Goal: Task Accomplishment & Management: Complete application form

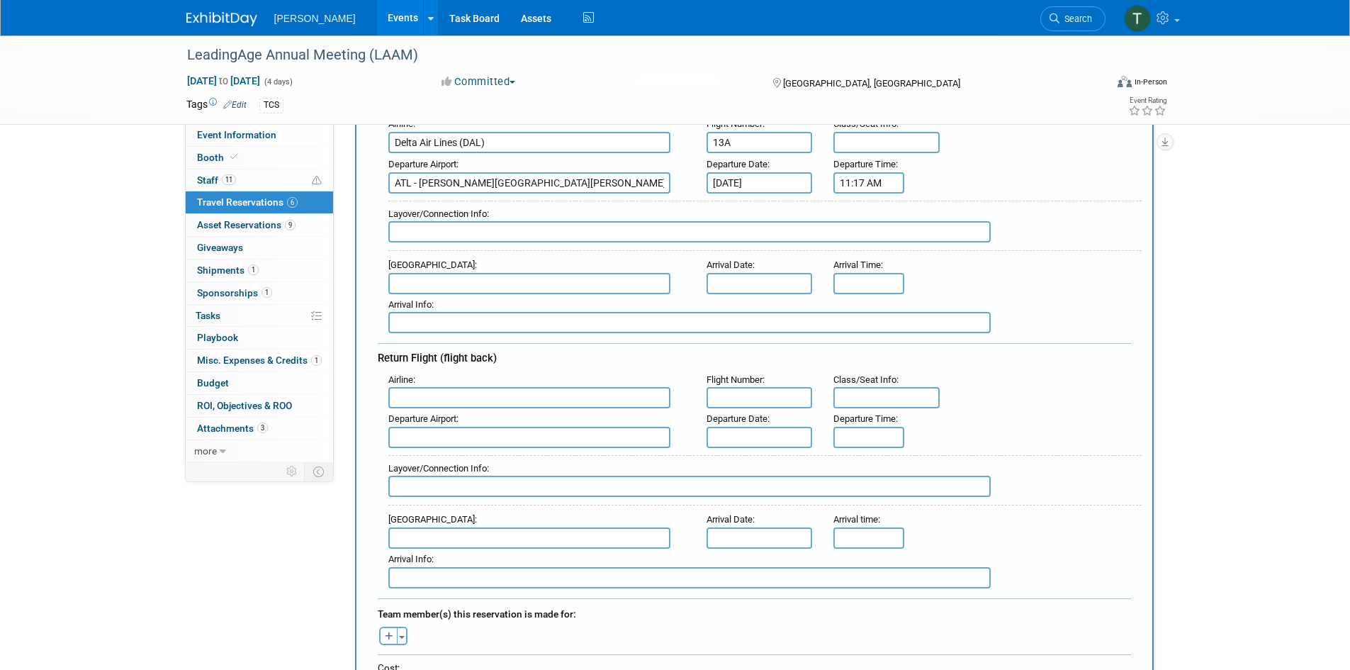
scroll to position [213, 0]
click at [427, 279] on input "text" at bounding box center [529, 281] width 282 height 21
click at [413, 281] on input "text" at bounding box center [529, 281] width 282 height 21
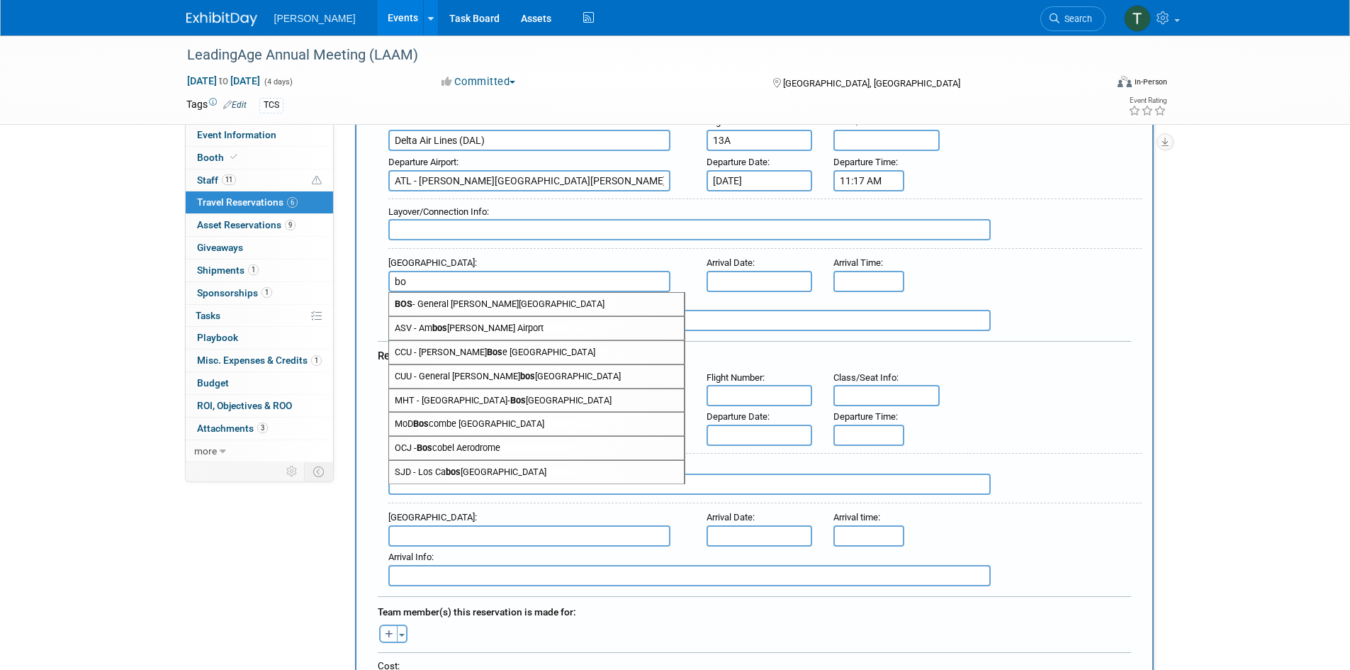
type input "b"
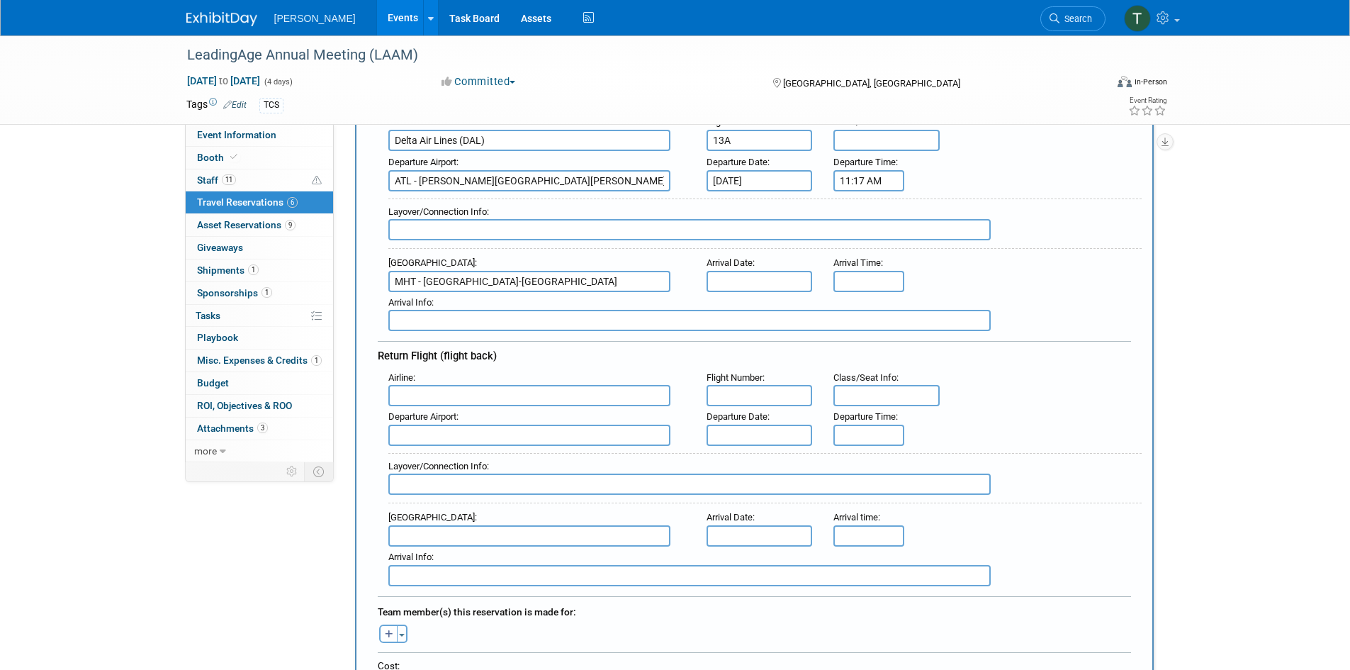
type input "MHT - [GEOGRAPHIC_DATA]-[GEOGRAPHIC_DATA]"
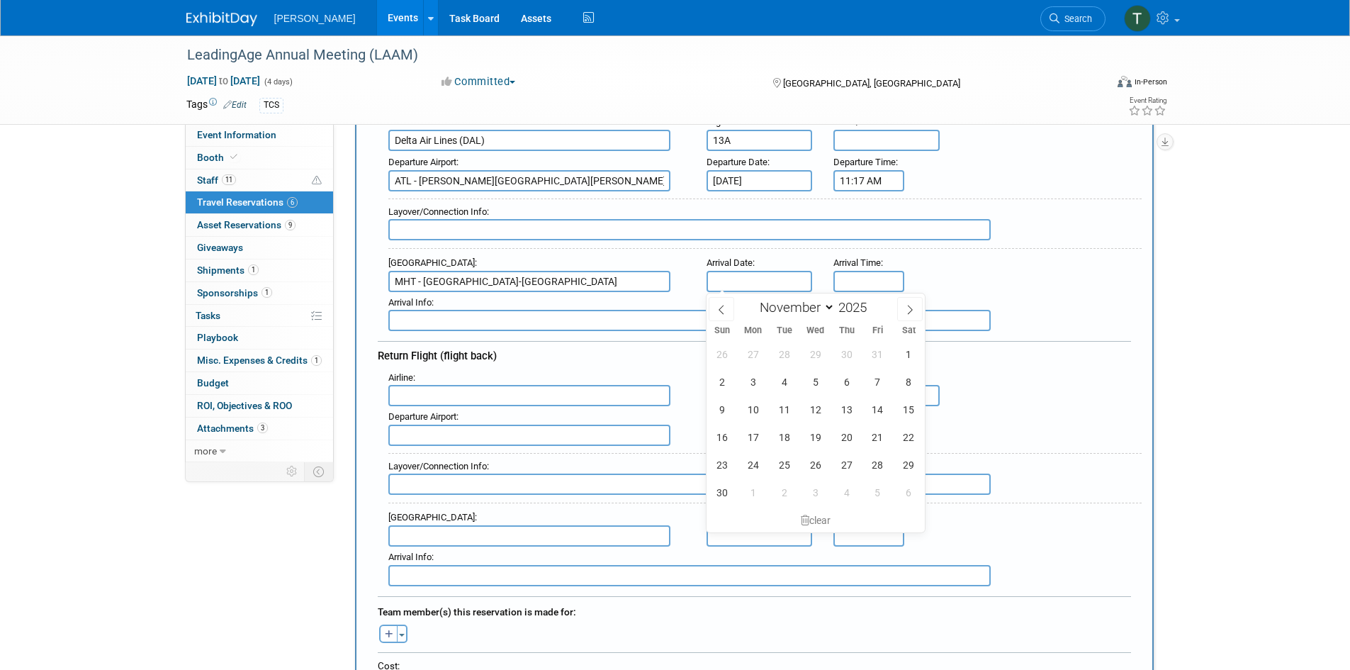
click at [758, 275] on input "text" at bounding box center [760, 281] width 106 height 21
click at [725, 383] on span "2" at bounding box center [722, 382] width 28 height 28
type input "[DATE]"
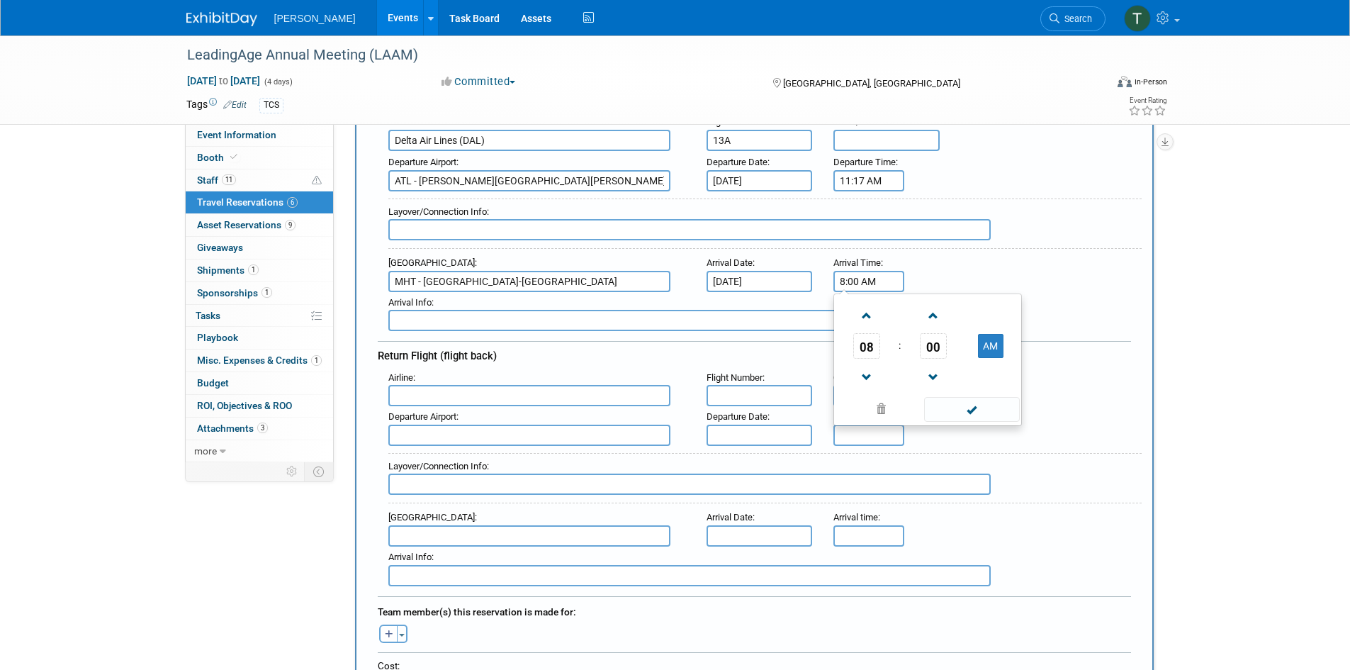
click at [848, 283] on input "8:00 AM" at bounding box center [869, 281] width 71 height 21
click at [867, 316] on span at bounding box center [866, 315] width 25 height 25
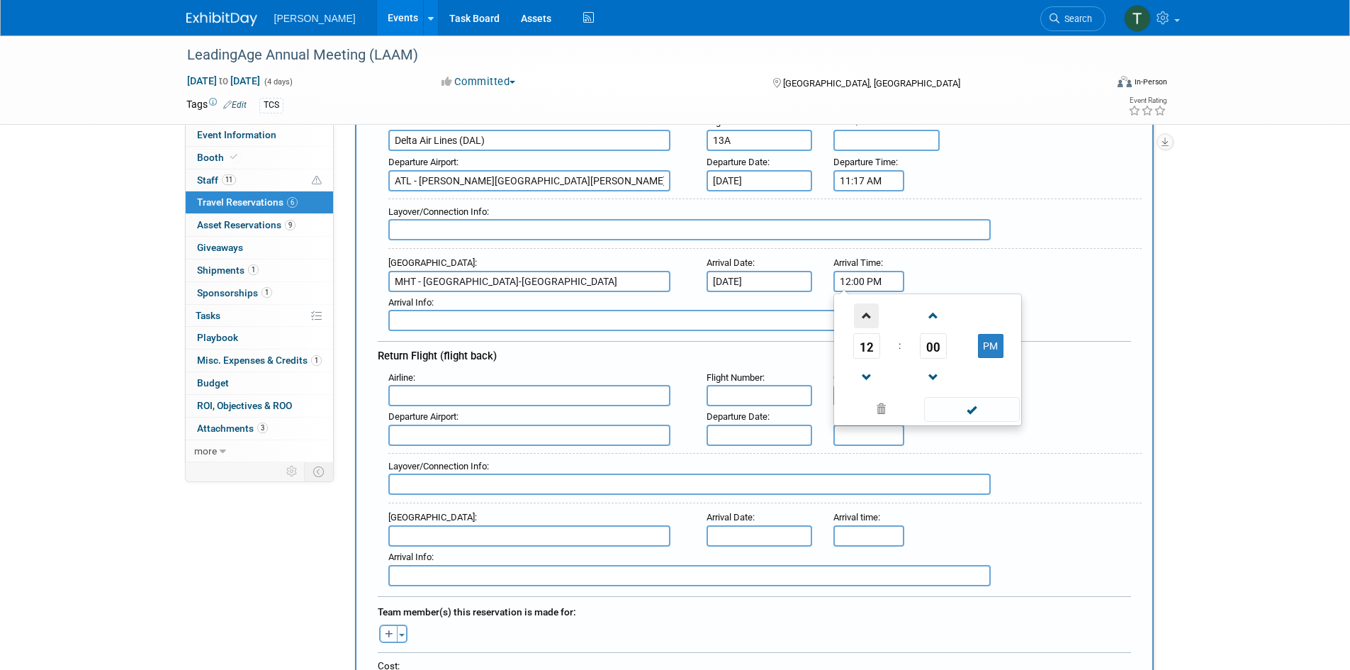
click at [867, 316] on span at bounding box center [866, 315] width 25 height 25
click at [935, 316] on span at bounding box center [933, 315] width 25 height 25
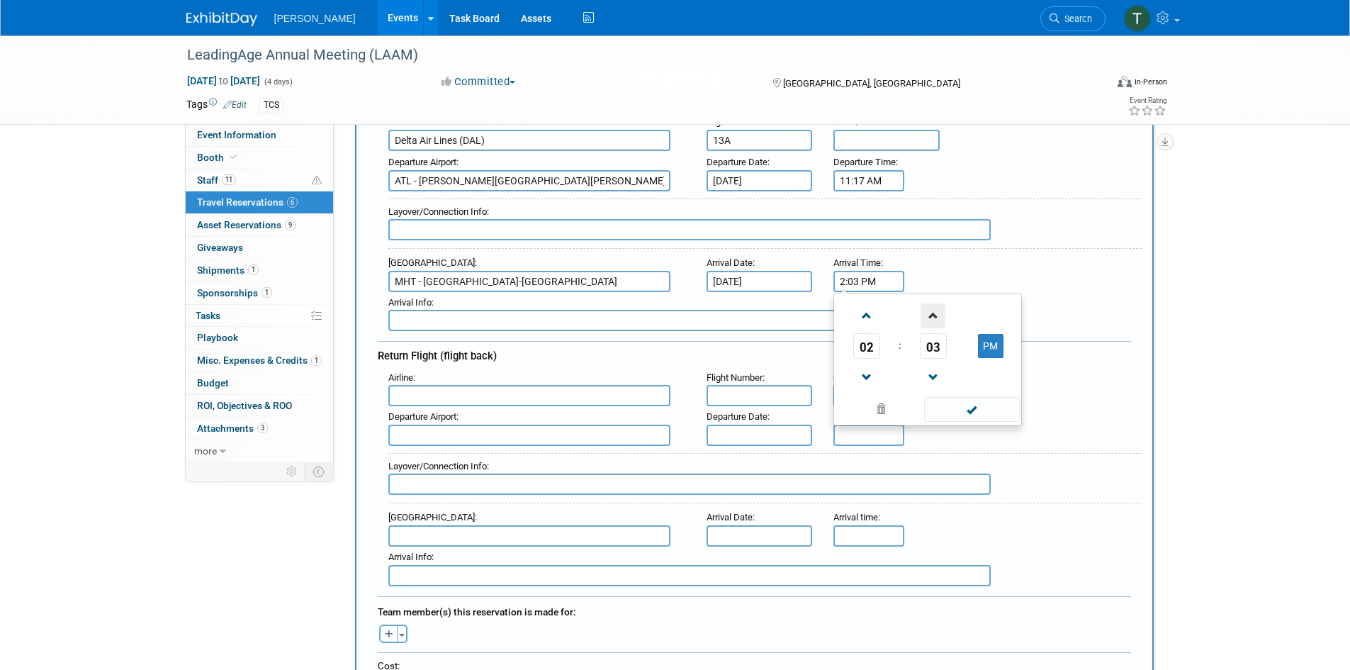
click at [935, 316] on span at bounding box center [933, 315] width 25 height 25
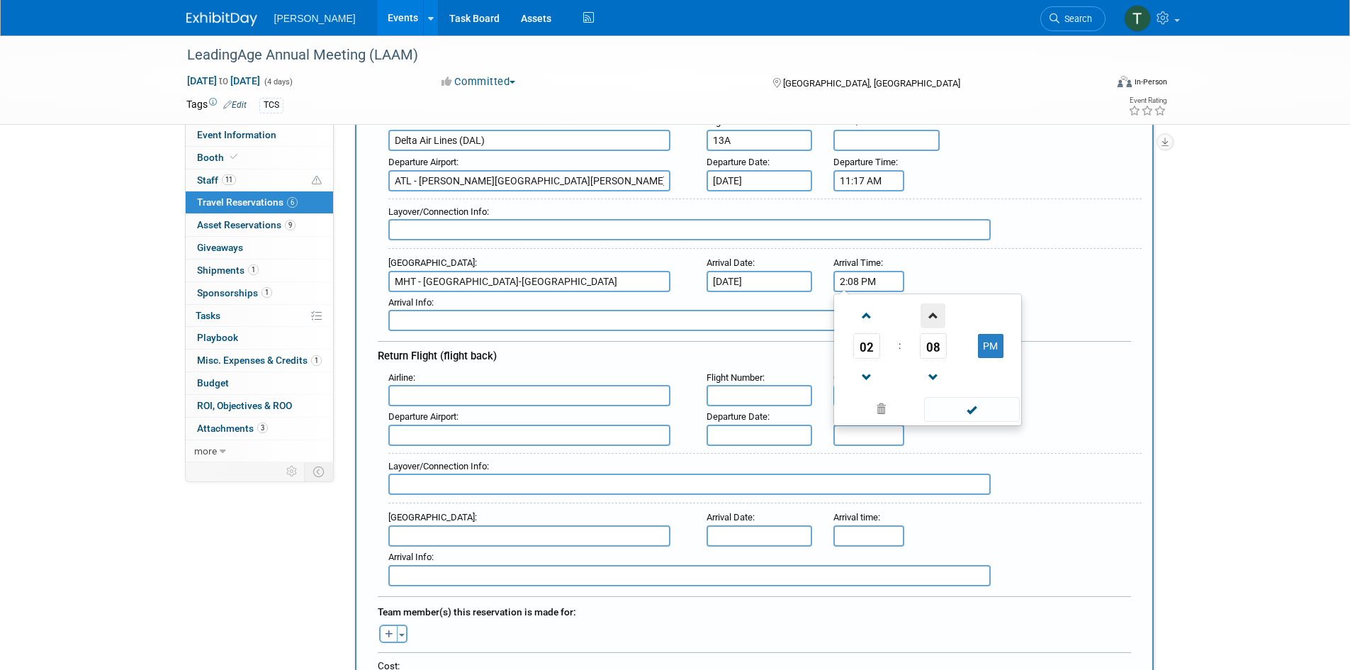
click at [935, 316] on span at bounding box center [933, 315] width 25 height 25
click at [930, 378] on span at bounding box center [933, 377] width 25 height 25
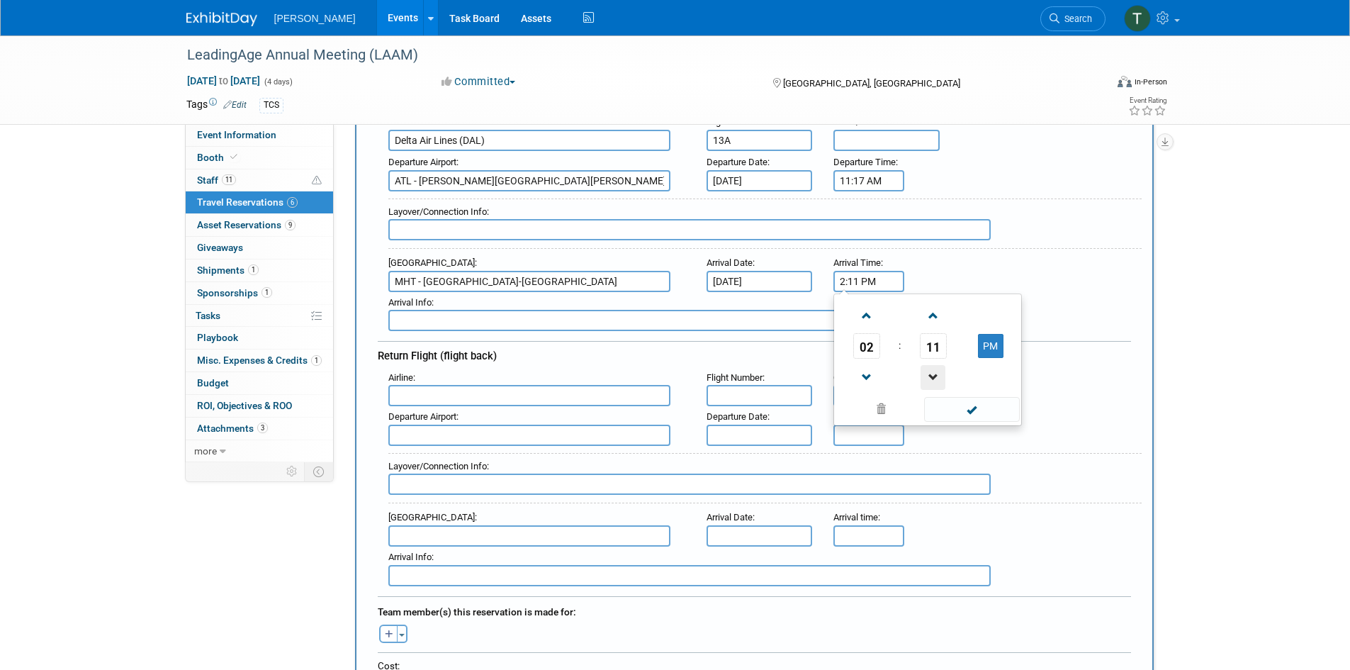
click at [930, 378] on span at bounding box center [933, 377] width 25 height 25
type input "2:10 PM"
click at [960, 412] on span at bounding box center [972, 409] width 96 height 25
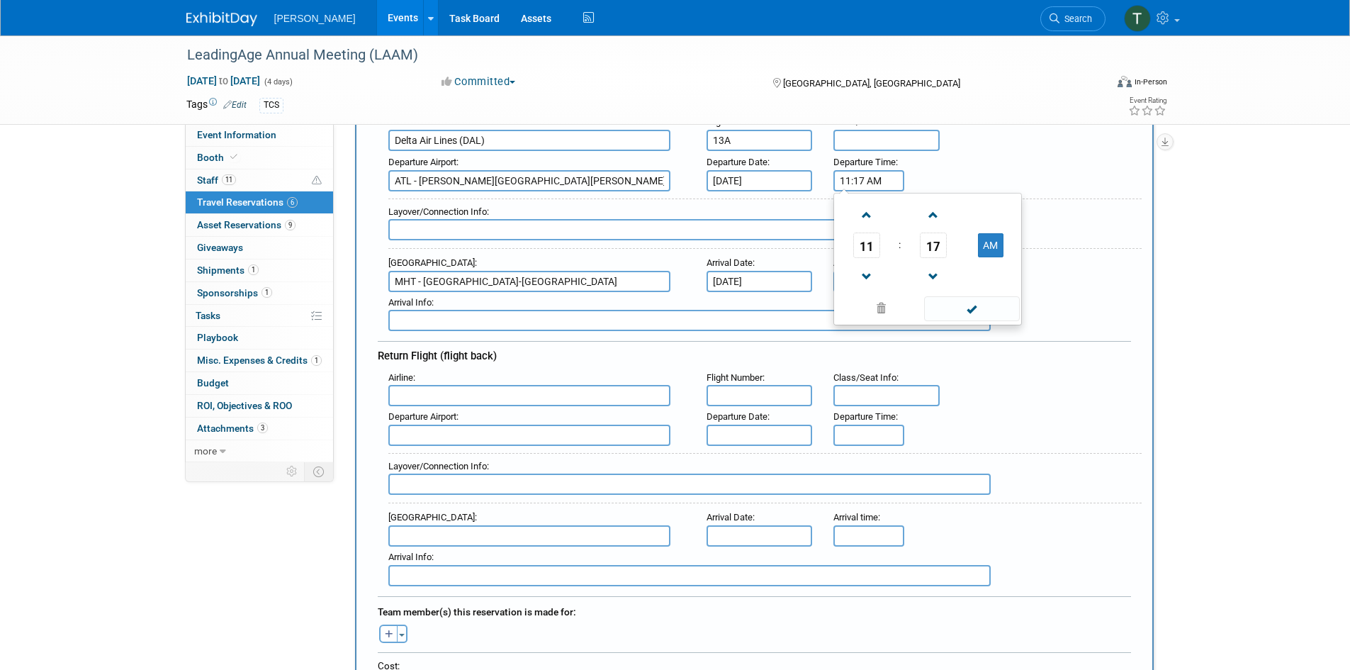
click at [842, 174] on input "11:17 AM" at bounding box center [869, 180] width 71 height 21
click at [934, 213] on span at bounding box center [933, 215] width 25 height 25
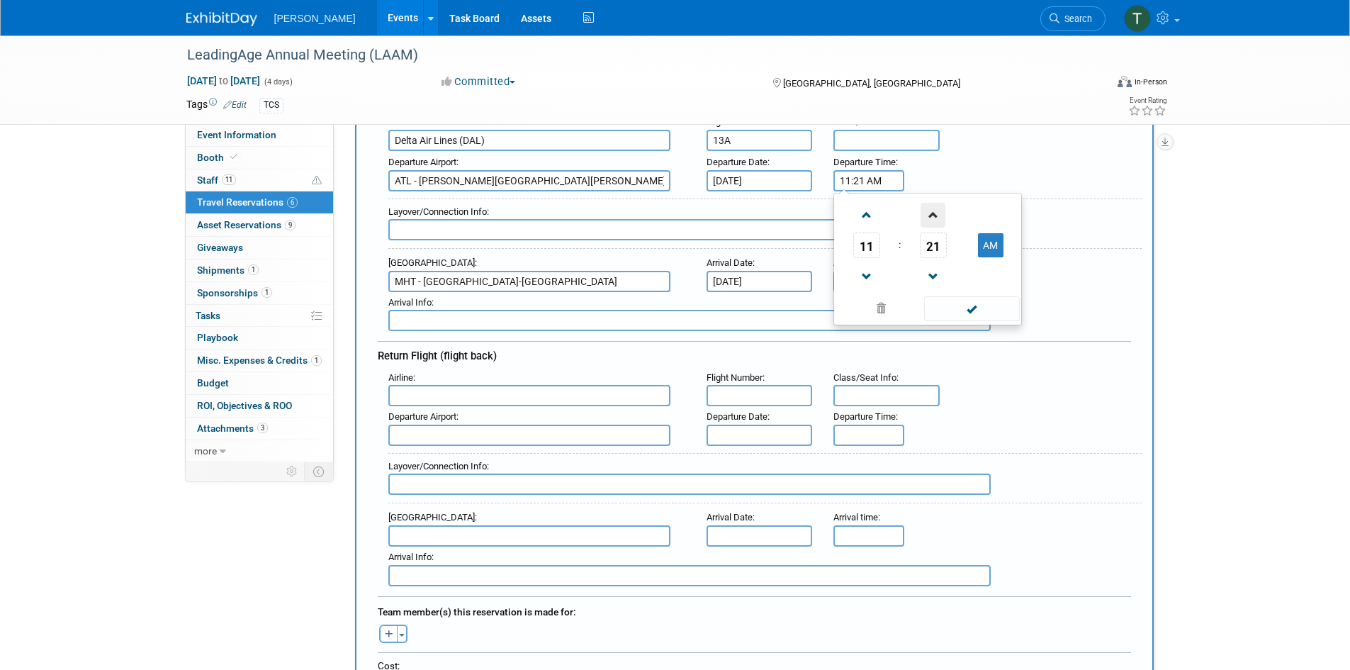
click at [934, 213] on span at bounding box center [933, 215] width 25 height 25
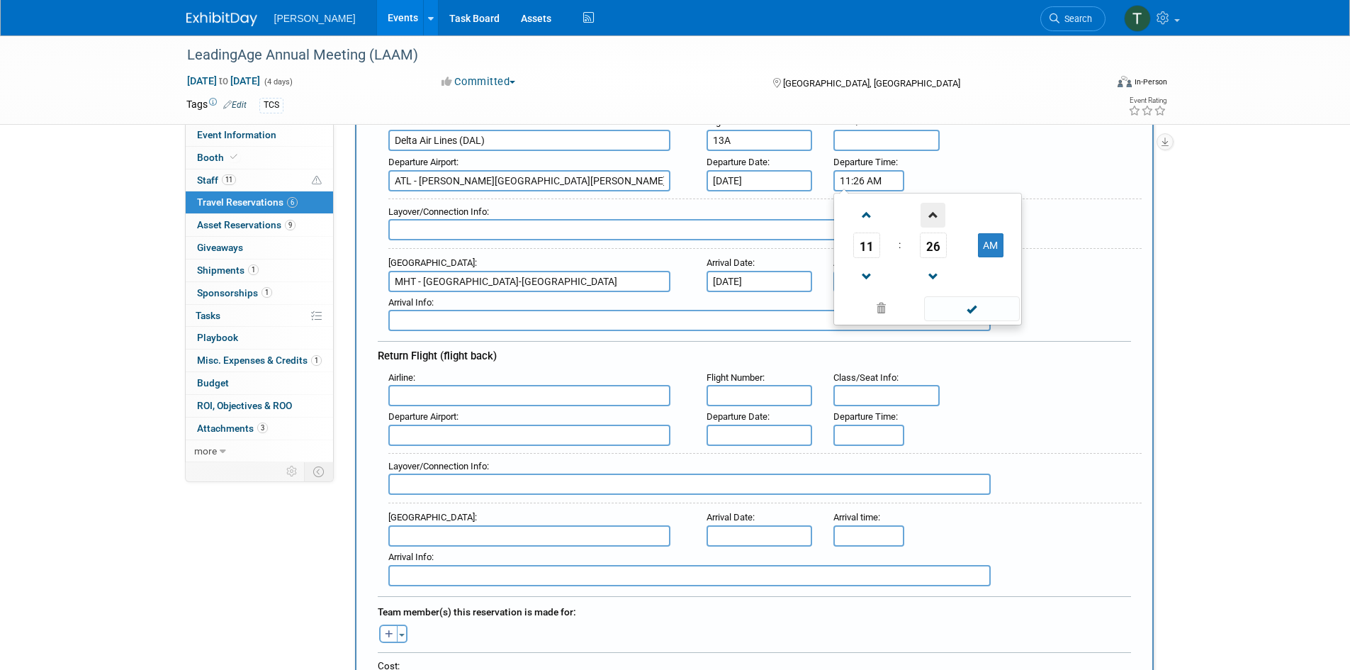
click at [934, 213] on span at bounding box center [933, 215] width 25 height 25
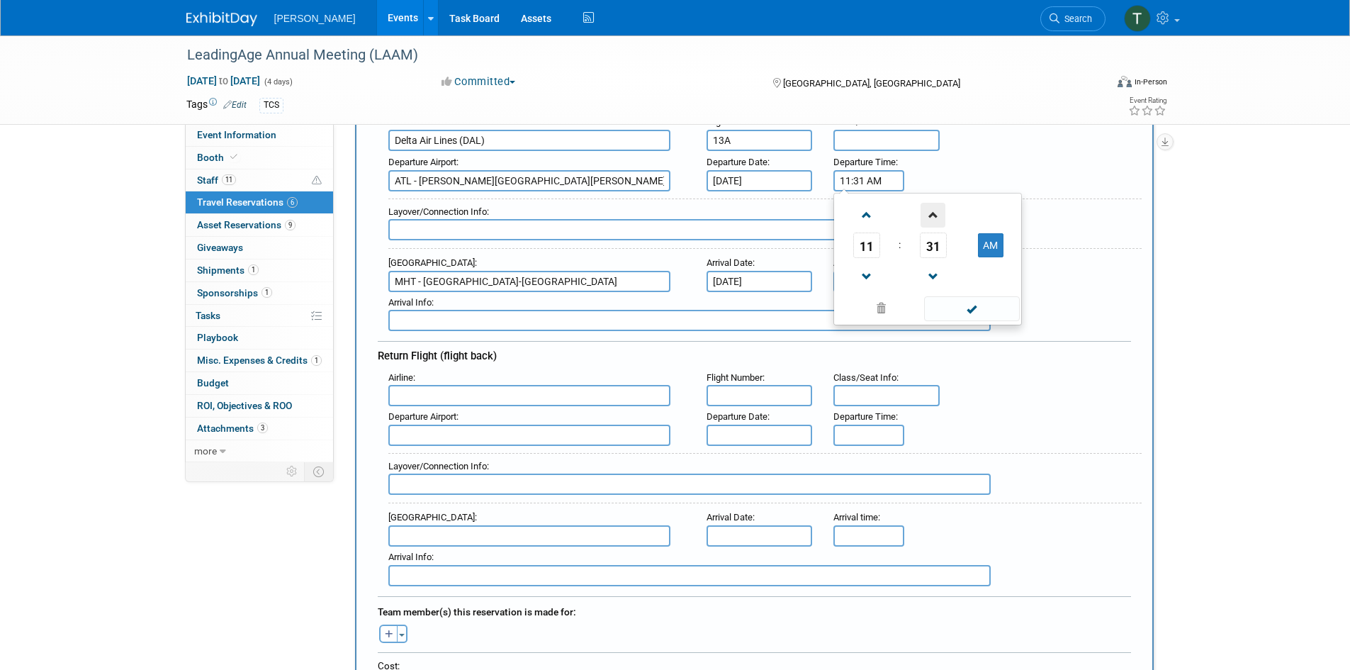
click at [934, 213] on span at bounding box center [933, 215] width 25 height 25
type input "11:34 AM"
click at [960, 308] on span at bounding box center [972, 308] width 96 height 25
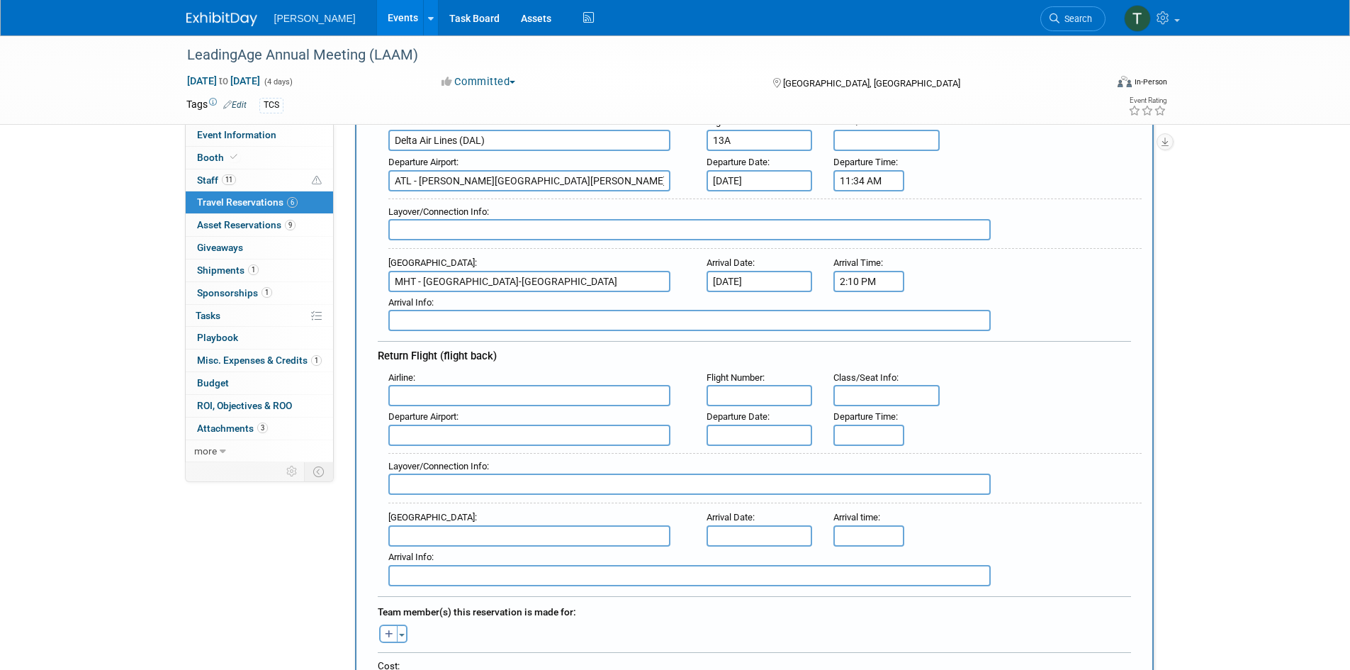
click at [418, 391] on input "text" at bounding box center [529, 395] width 282 height 21
type input "Delta Air Lines (DAL)"
click at [734, 400] on input "text" at bounding box center [760, 395] width 106 height 21
type input "973"
click at [410, 432] on input "text" at bounding box center [529, 435] width 282 height 21
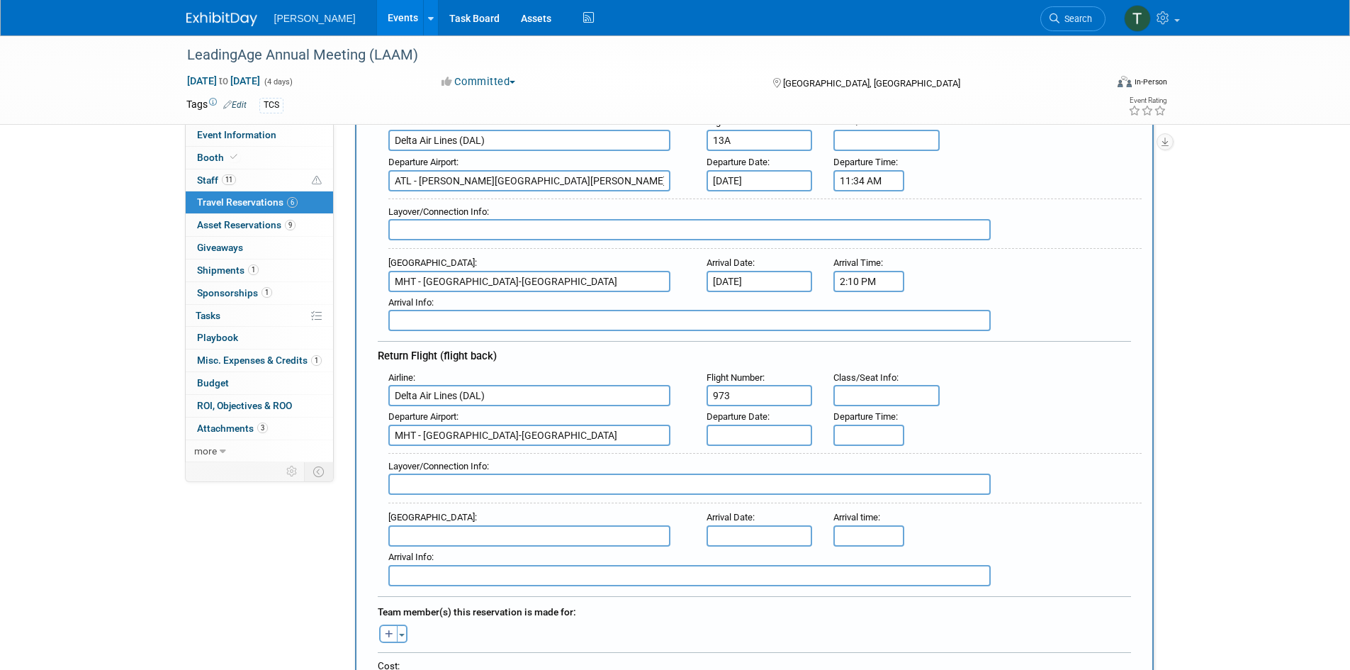
type input "MHT - [GEOGRAPHIC_DATA]-[GEOGRAPHIC_DATA]"
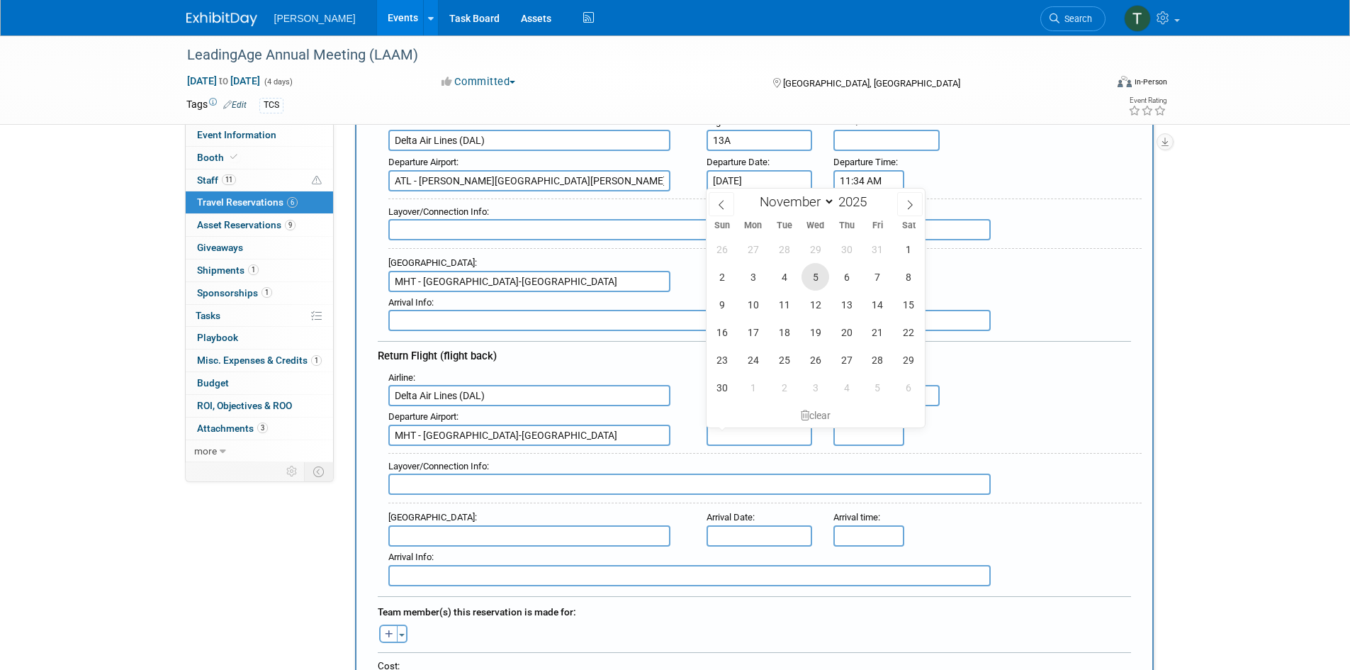
click at [820, 276] on span "5" at bounding box center [816, 277] width 28 height 28
type input "[DATE]"
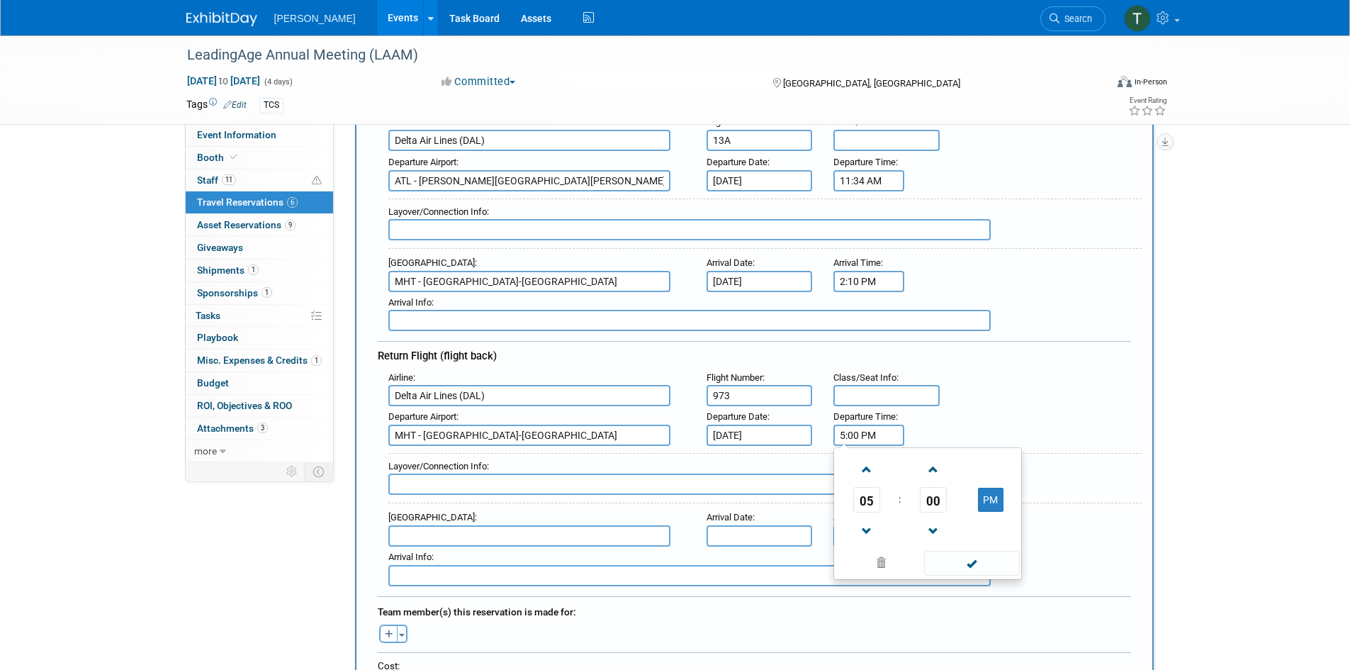
click at [855, 432] on input "5:00 PM" at bounding box center [869, 435] width 71 height 21
click at [863, 465] on span at bounding box center [866, 469] width 25 height 25
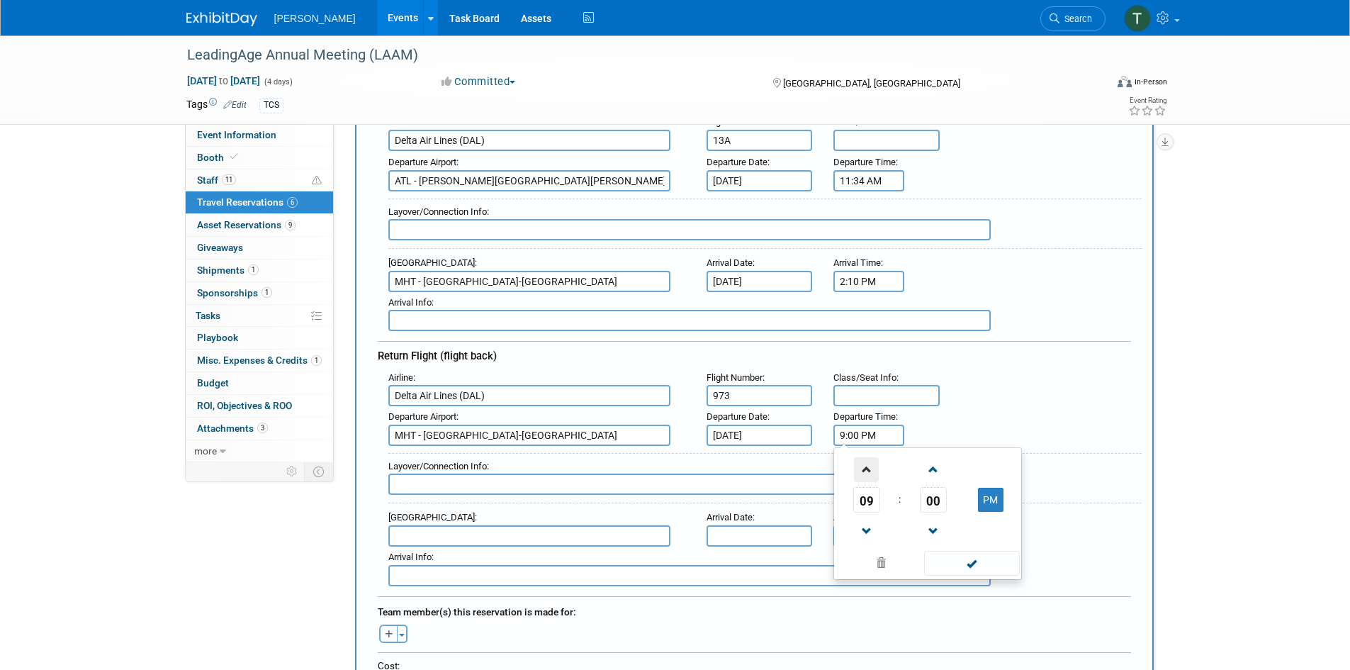
click at [863, 465] on span at bounding box center [866, 469] width 25 height 25
click at [936, 473] on span at bounding box center [933, 469] width 25 height 25
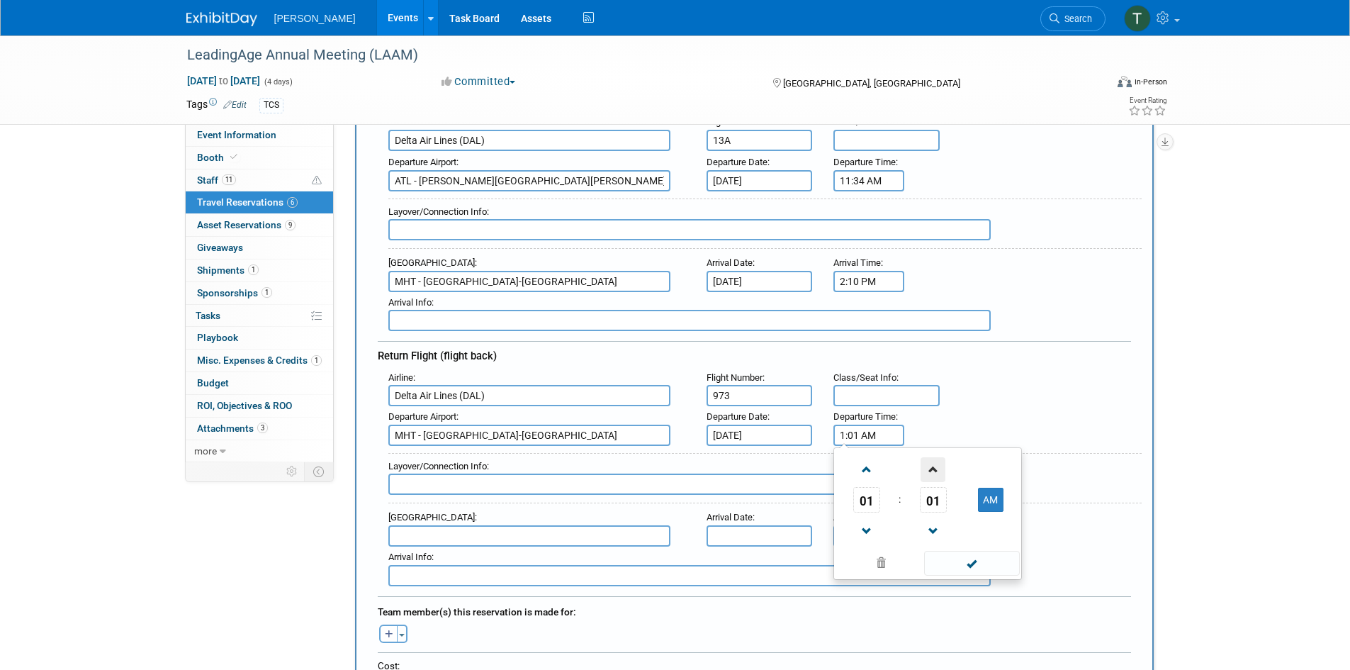
click at [936, 473] on span at bounding box center [933, 469] width 25 height 25
click at [985, 495] on button "AM" at bounding box center [991, 500] width 26 height 24
click at [865, 467] on span at bounding box center [866, 469] width 25 height 25
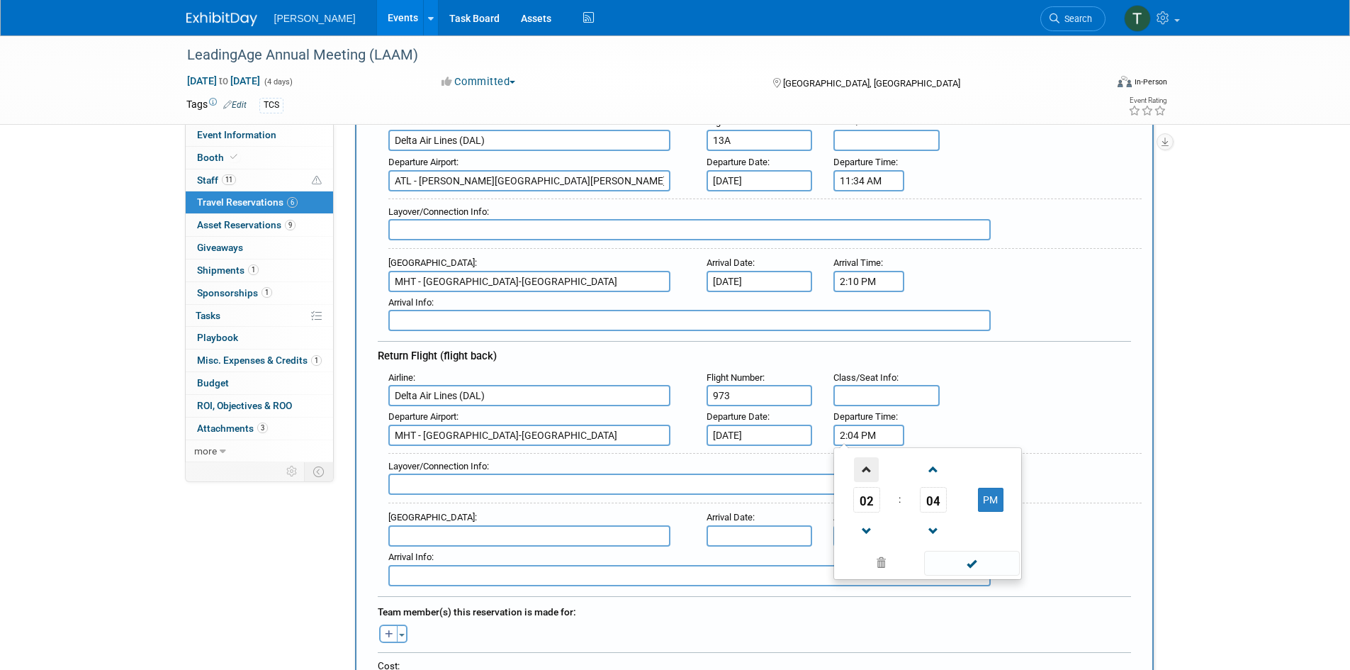
click at [865, 467] on span at bounding box center [866, 469] width 25 height 25
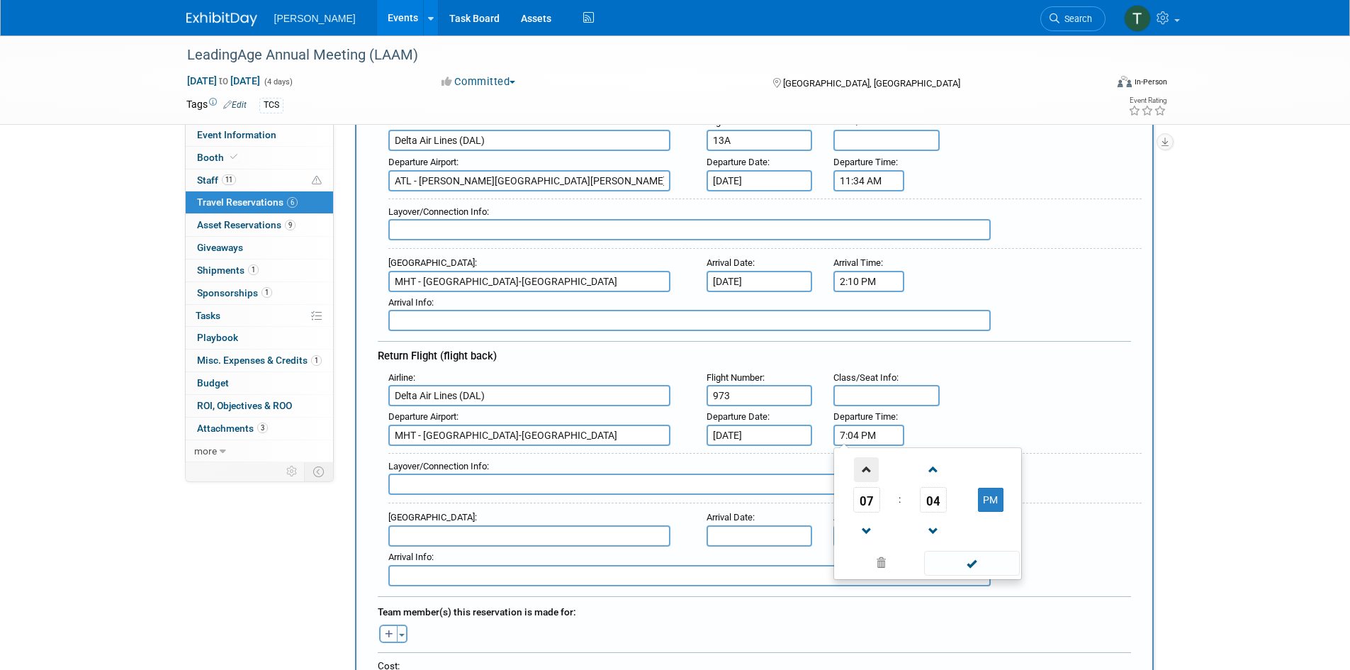
click at [865, 467] on span at bounding box center [866, 469] width 25 height 25
click at [933, 476] on span at bounding box center [933, 469] width 25 height 25
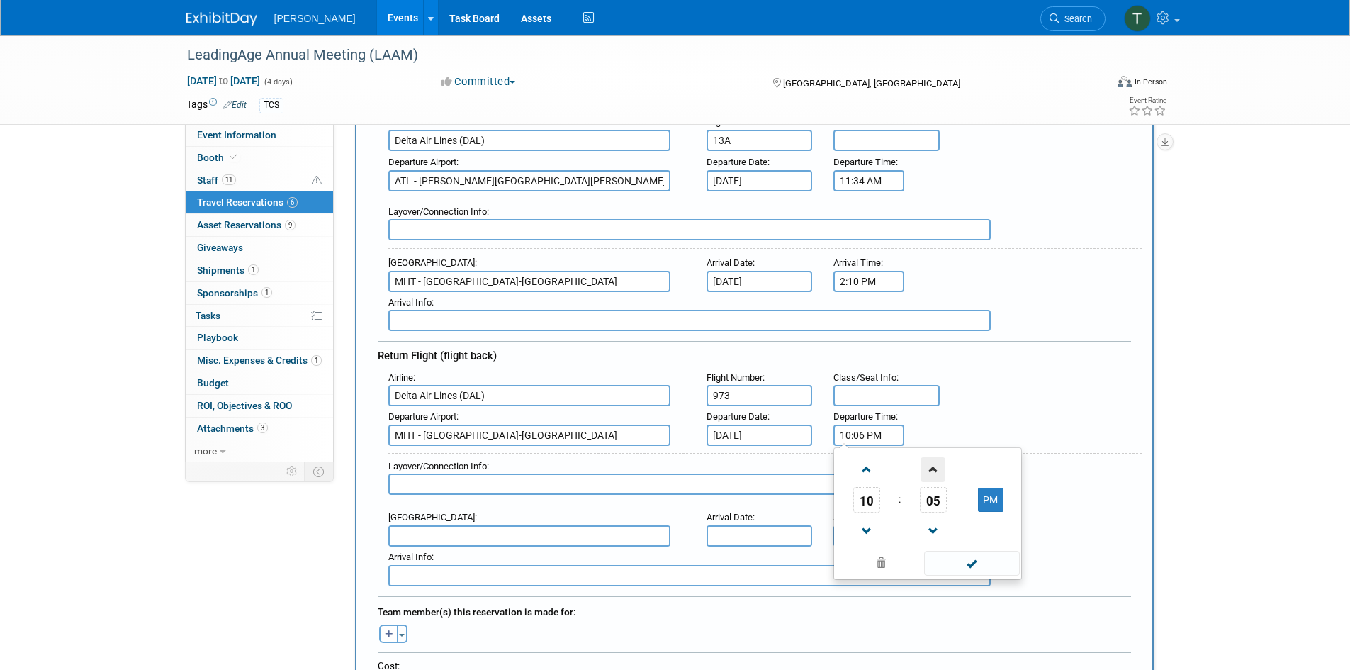
click at [933, 476] on span at bounding box center [933, 469] width 25 height 25
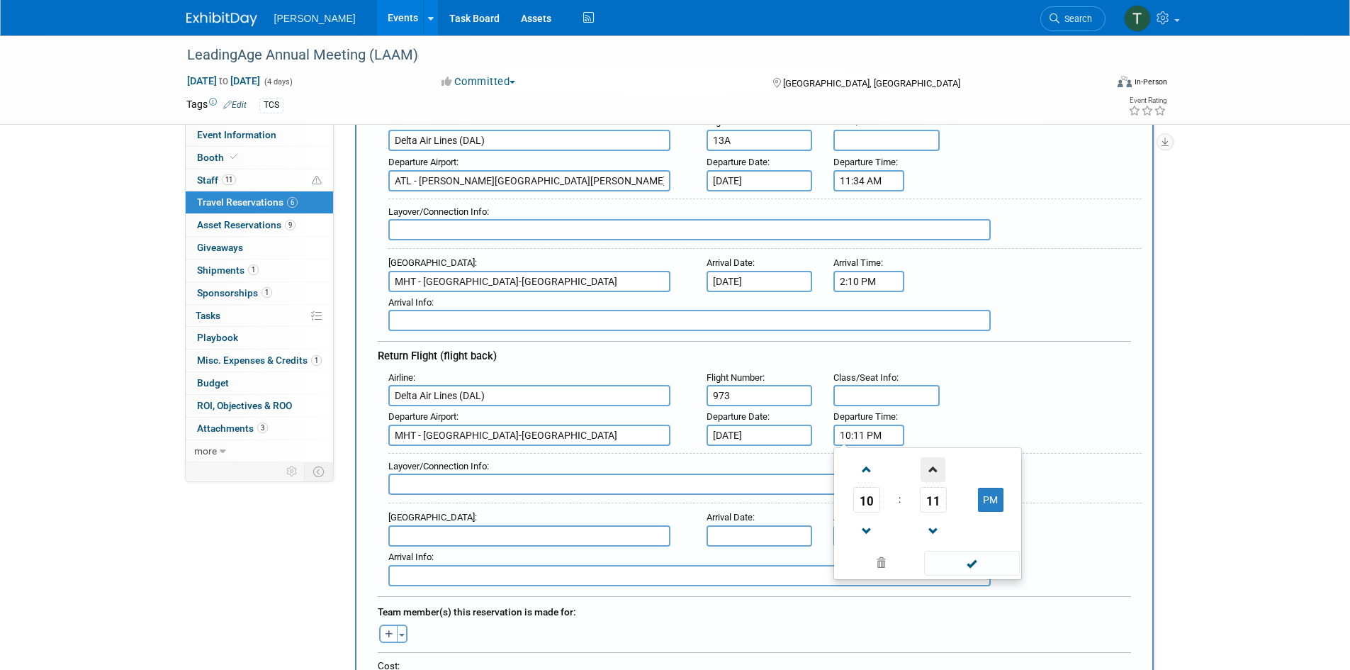
click at [933, 476] on span at bounding box center [933, 469] width 25 height 25
drag, startPoint x: 934, startPoint y: 520, endPoint x: 934, endPoint y: 528, distance: 7.8
click at [934, 528] on span at bounding box center [933, 531] width 25 height 25
click at [972, 498] on td "PM" at bounding box center [991, 500] width 56 height 26
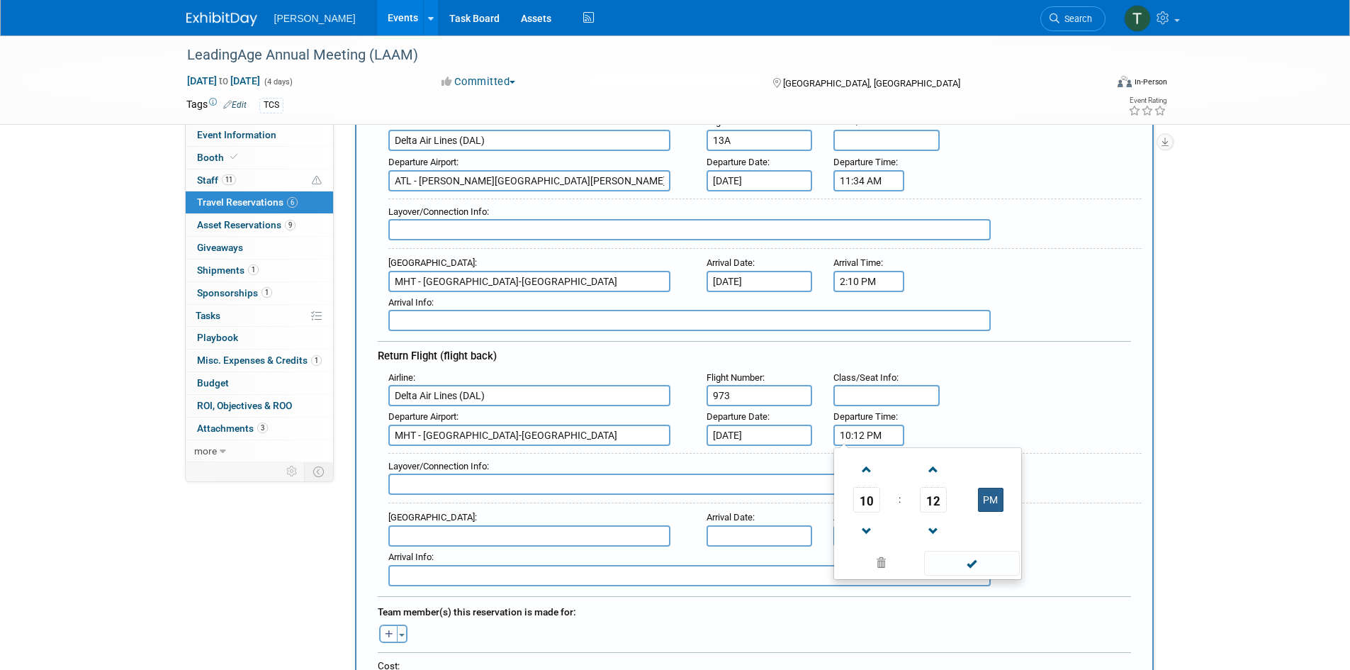
click at [990, 502] on button "PM" at bounding box center [991, 500] width 26 height 24
type input "10:12 AM"
click at [974, 563] on span at bounding box center [972, 563] width 96 height 25
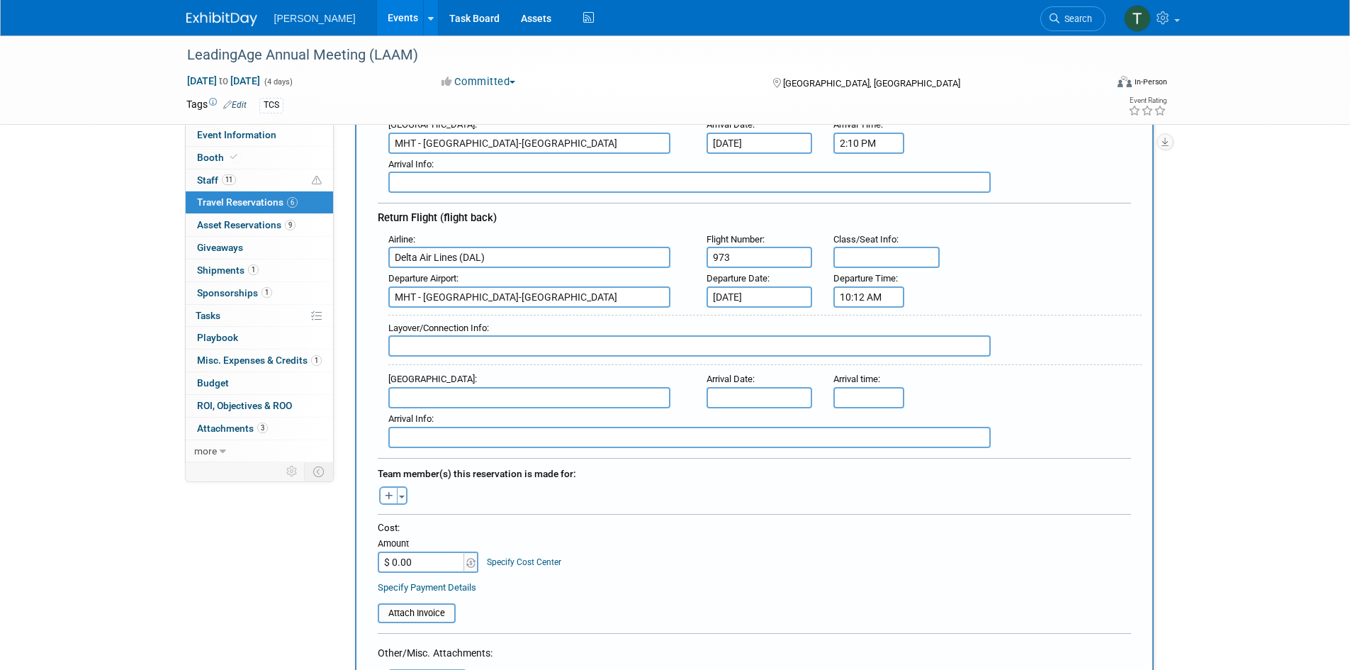
scroll to position [354, 0]
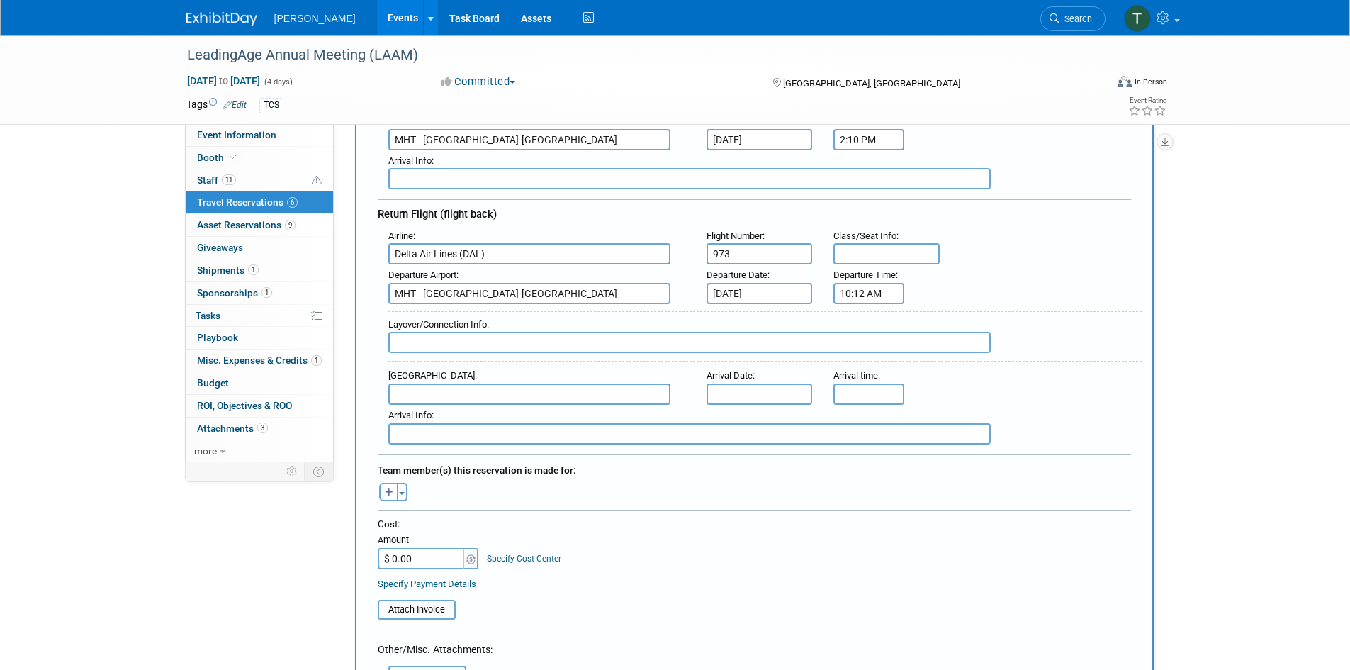
click at [444, 398] on input "text" at bounding box center [529, 393] width 282 height 21
type input "ATL - [PERSON_NAME][GEOGRAPHIC_DATA][PERSON_NAME]"
click at [727, 395] on input "text" at bounding box center [760, 393] width 106 height 21
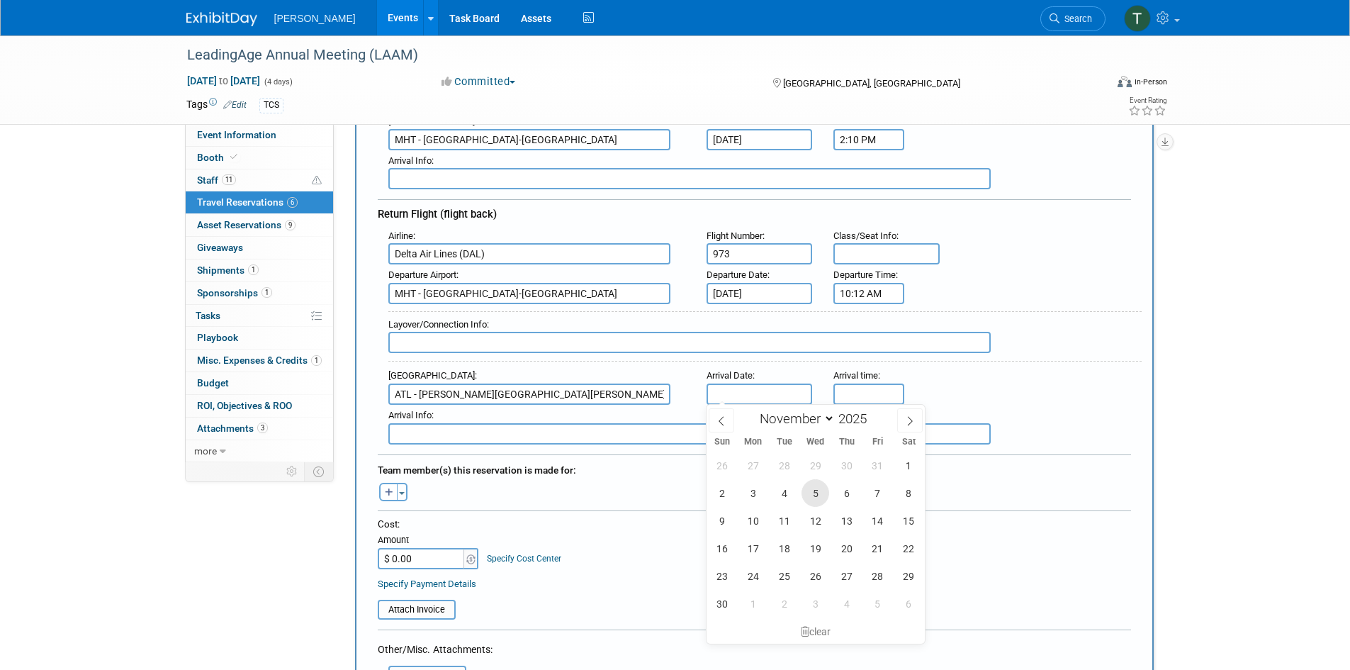
click at [819, 493] on span "5" at bounding box center [816, 493] width 28 height 28
type input "[DATE]"
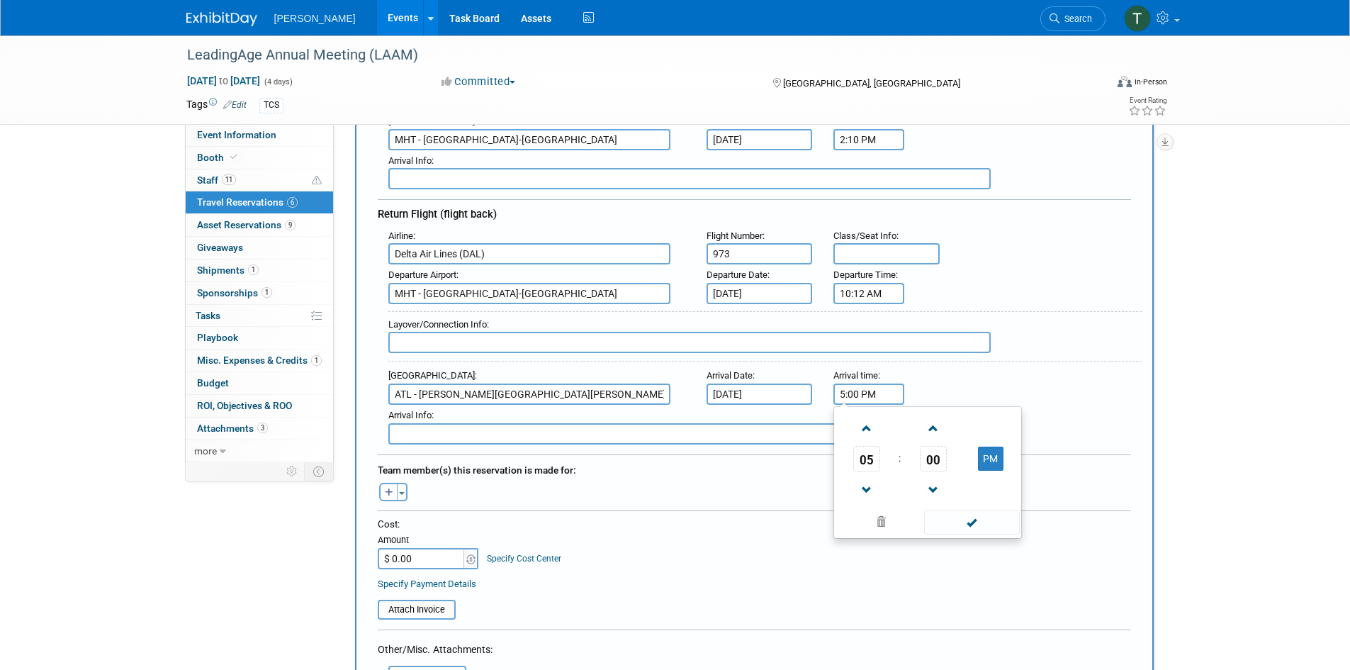
click at [860, 395] on input "5:00 PM" at bounding box center [869, 393] width 71 height 21
click at [868, 427] on span at bounding box center [866, 428] width 25 height 25
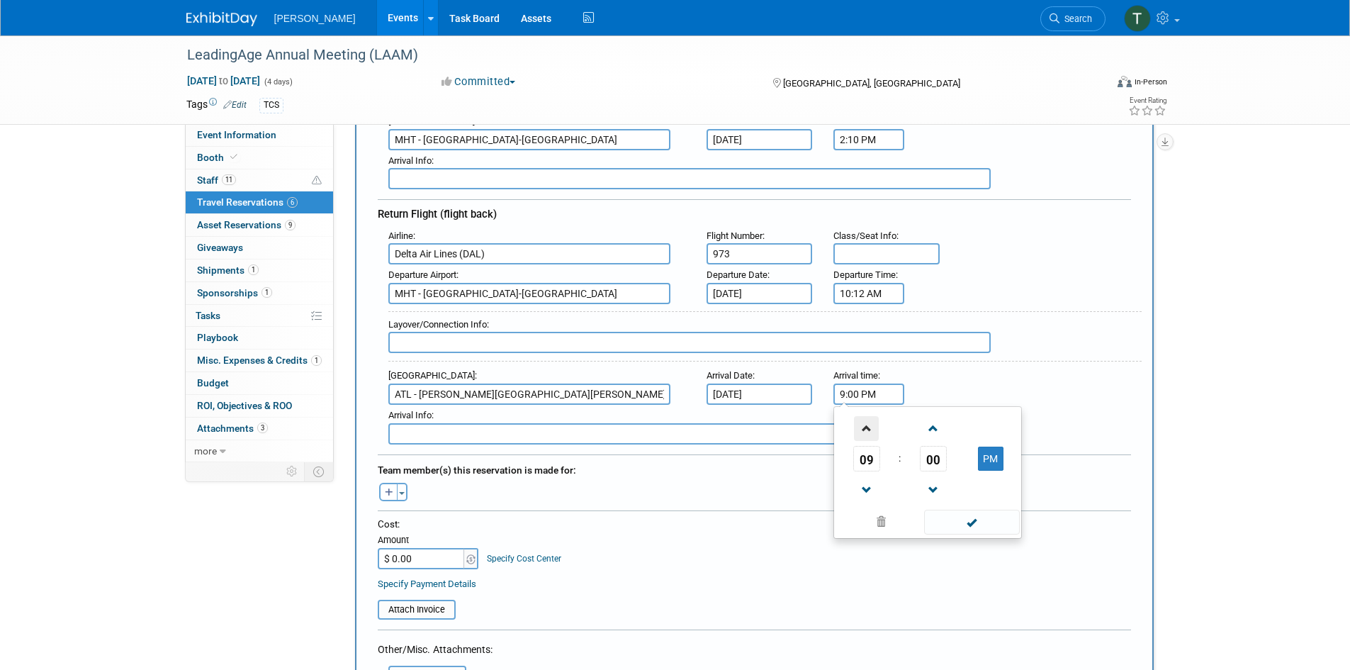
click at [868, 427] on span at bounding box center [866, 428] width 25 height 25
click at [931, 426] on span at bounding box center [933, 428] width 25 height 25
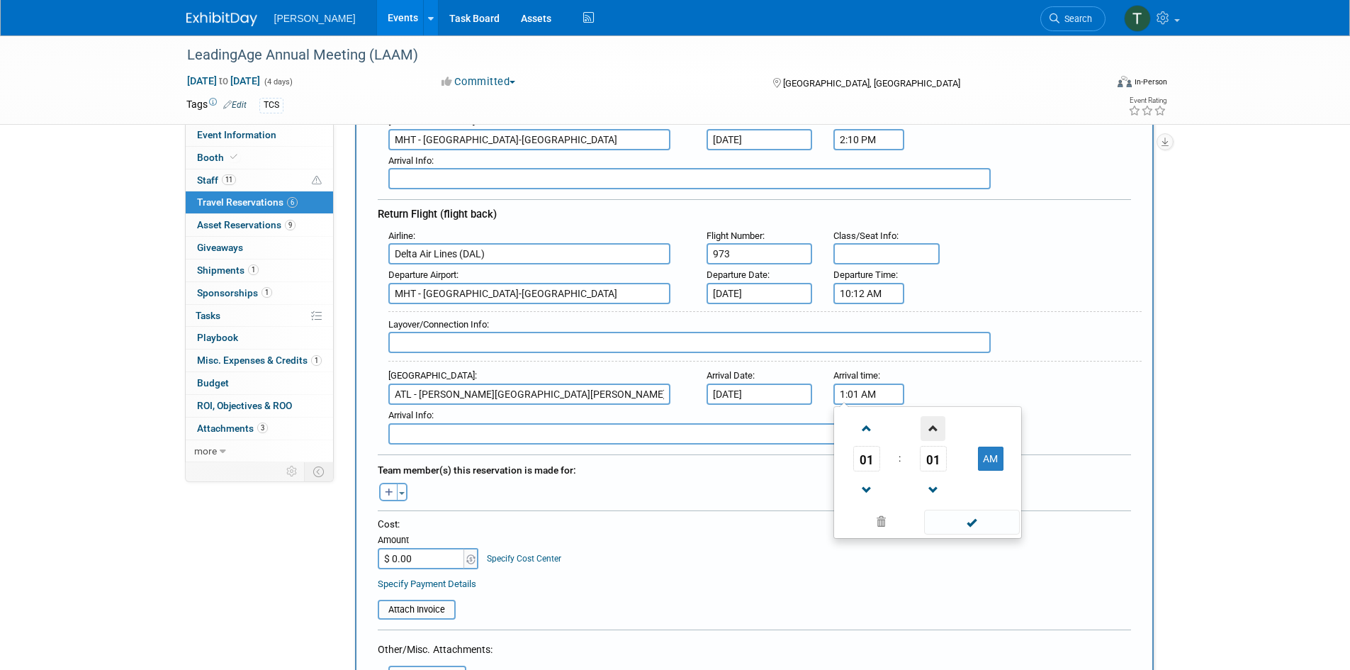
click at [931, 426] on span at bounding box center [933, 428] width 25 height 25
click at [992, 454] on button "AM" at bounding box center [991, 459] width 26 height 24
type input "1:04 PM"
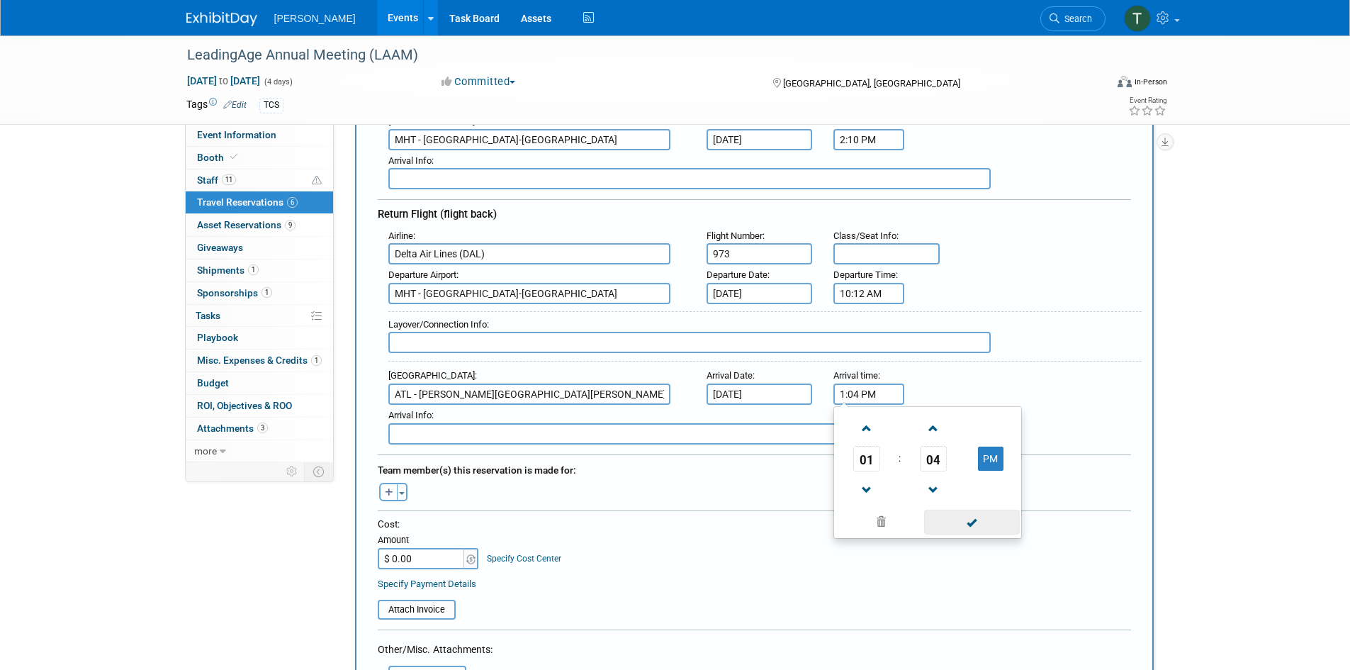
click at [965, 525] on span at bounding box center [972, 522] width 96 height 25
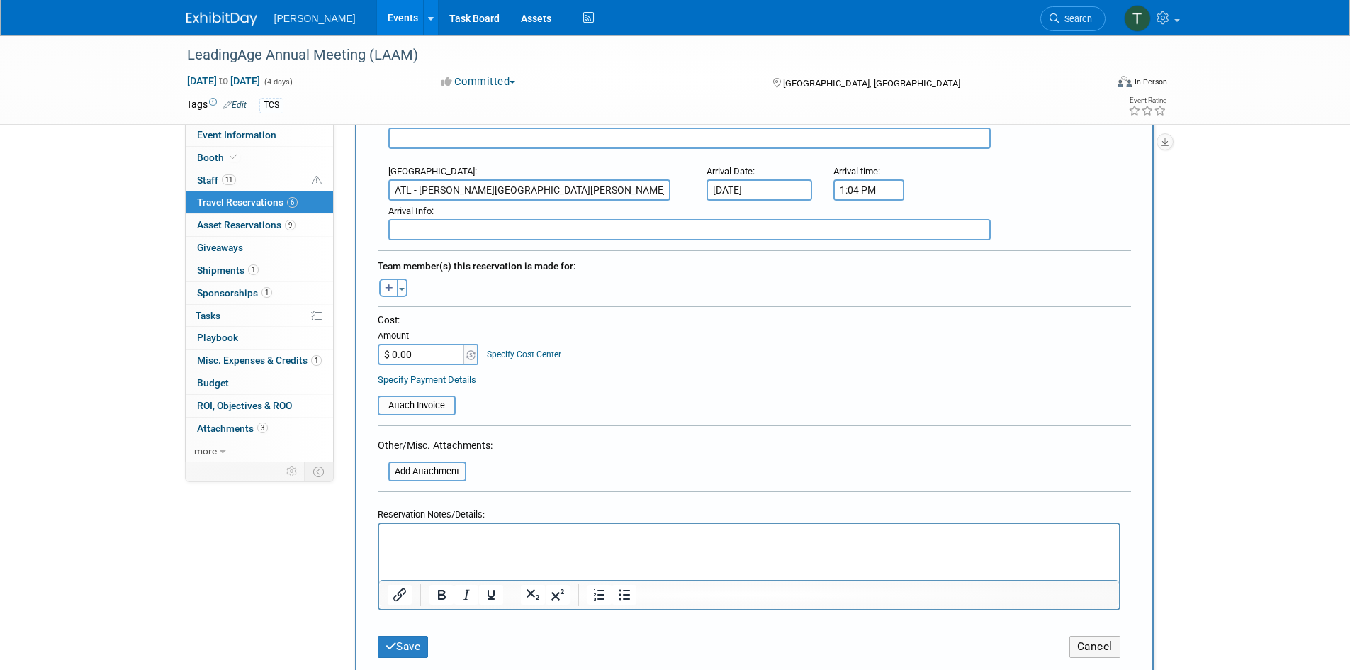
scroll to position [567, 0]
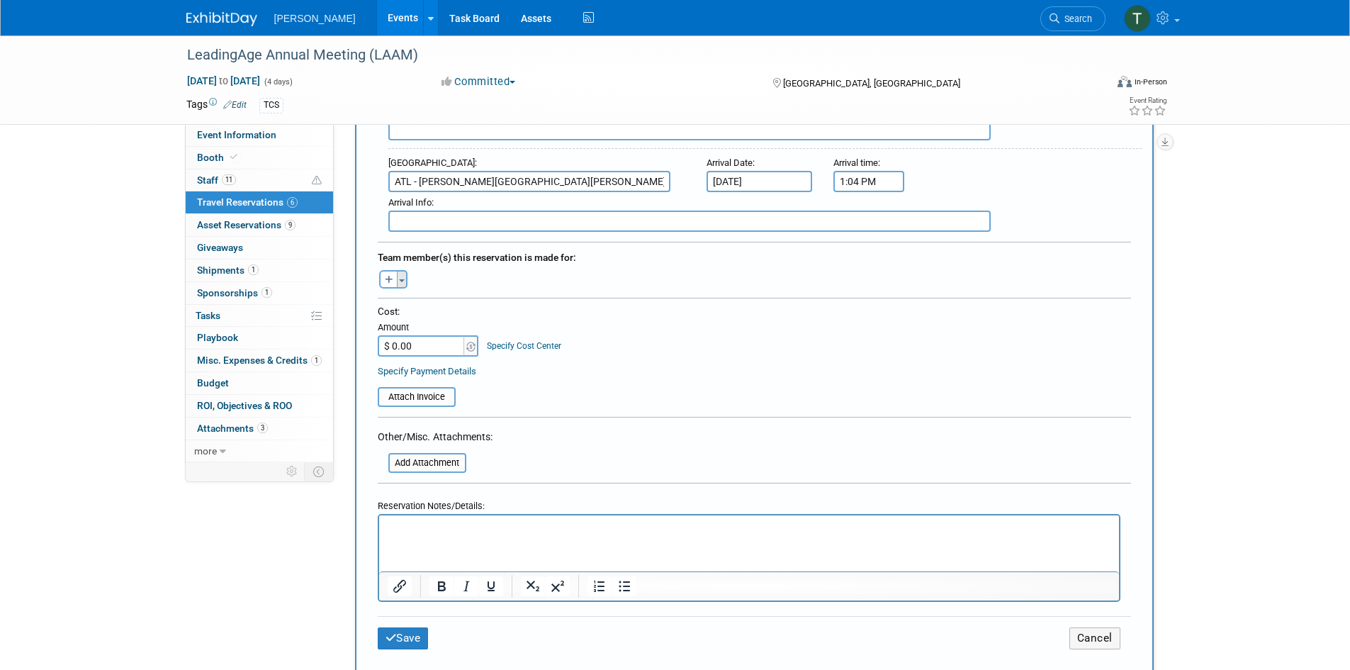
click at [398, 276] on button "Toggle Dropdown" at bounding box center [402, 279] width 11 height 18
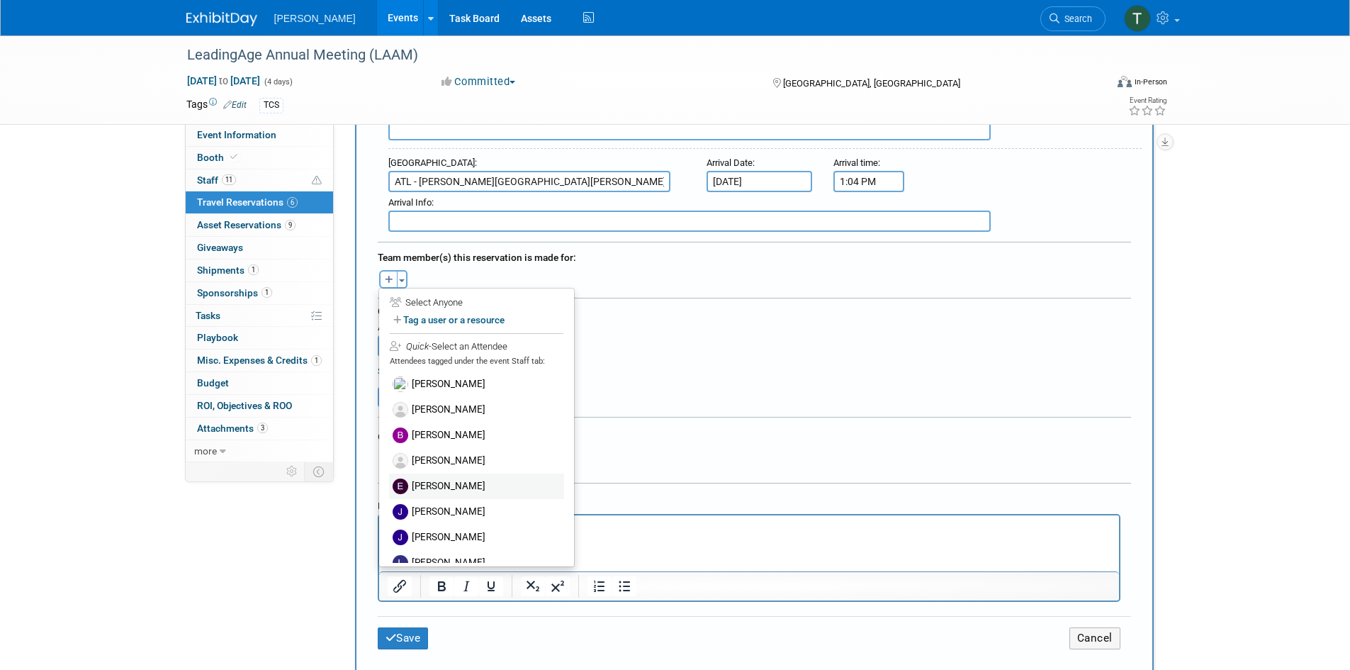
click at [478, 480] on label "[PERSON_NAME]" at bounding box center [476, 486] width 175 height 26
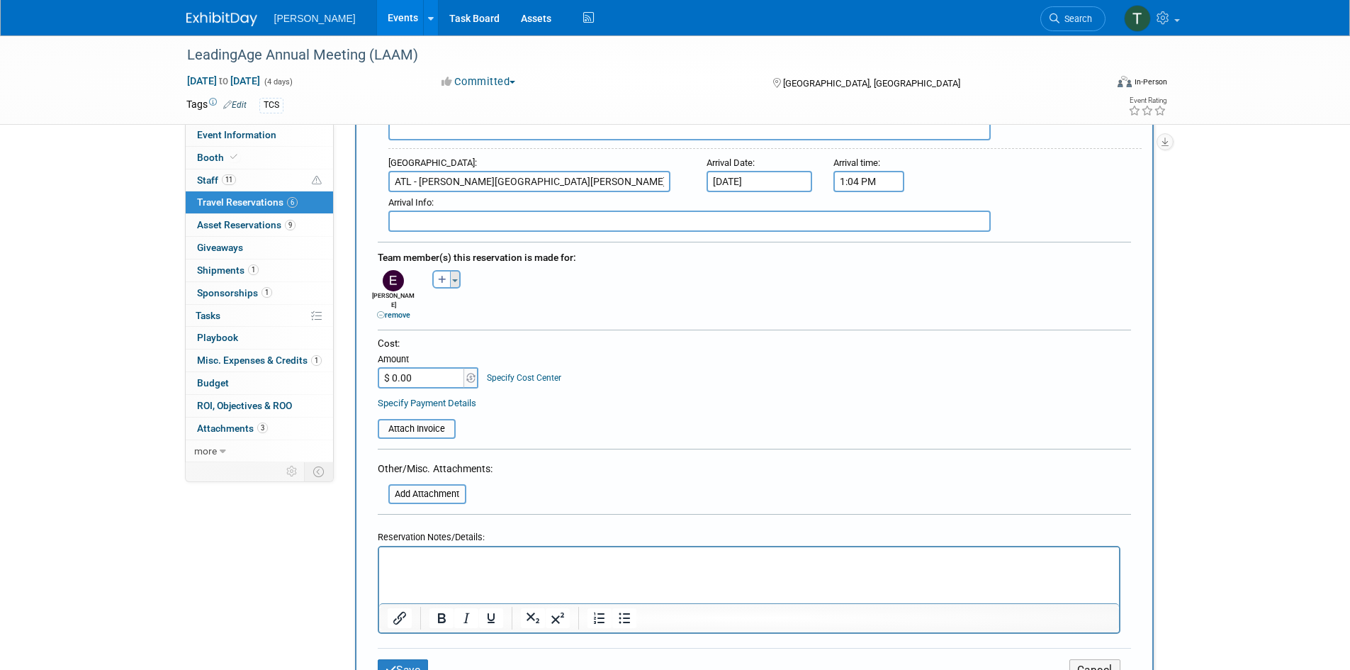
click at [456, 276] on button "Toggle Dropdown" at bounding box center [455, 279] width 11 height 18
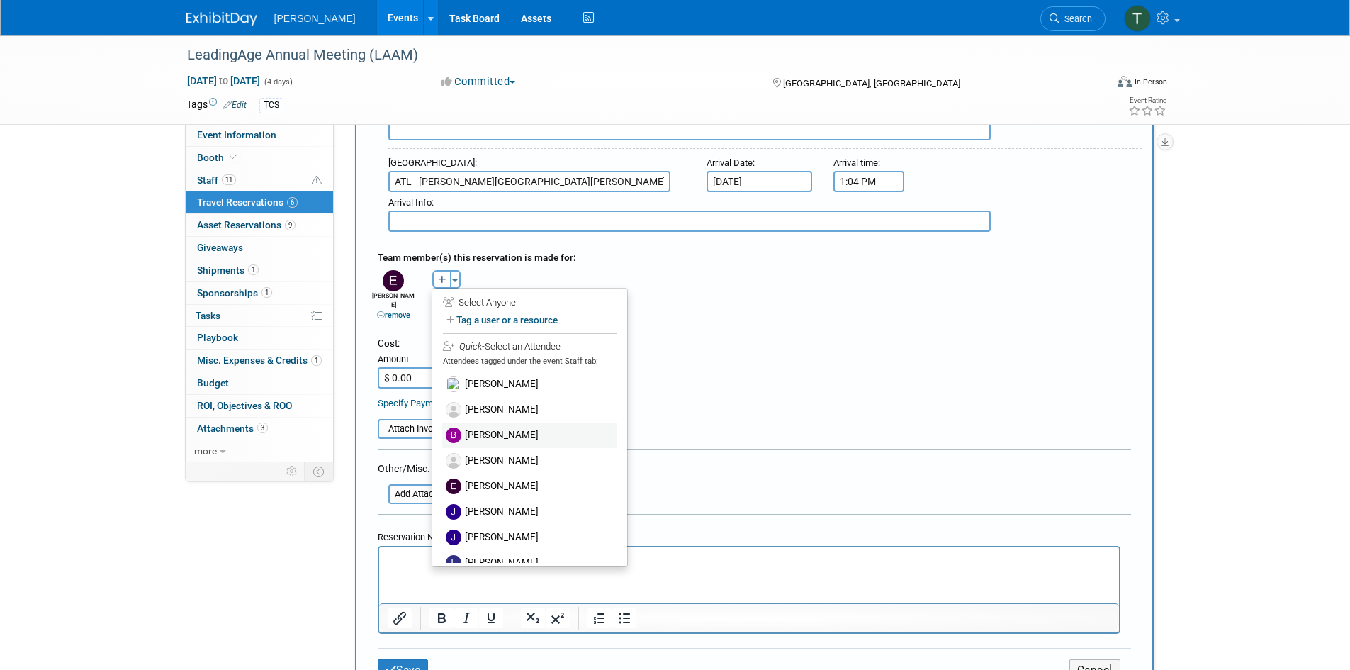
click at [501, 430] on label "[PERSON_NAME]" at bounding box center [529, 435] width 175 height 26
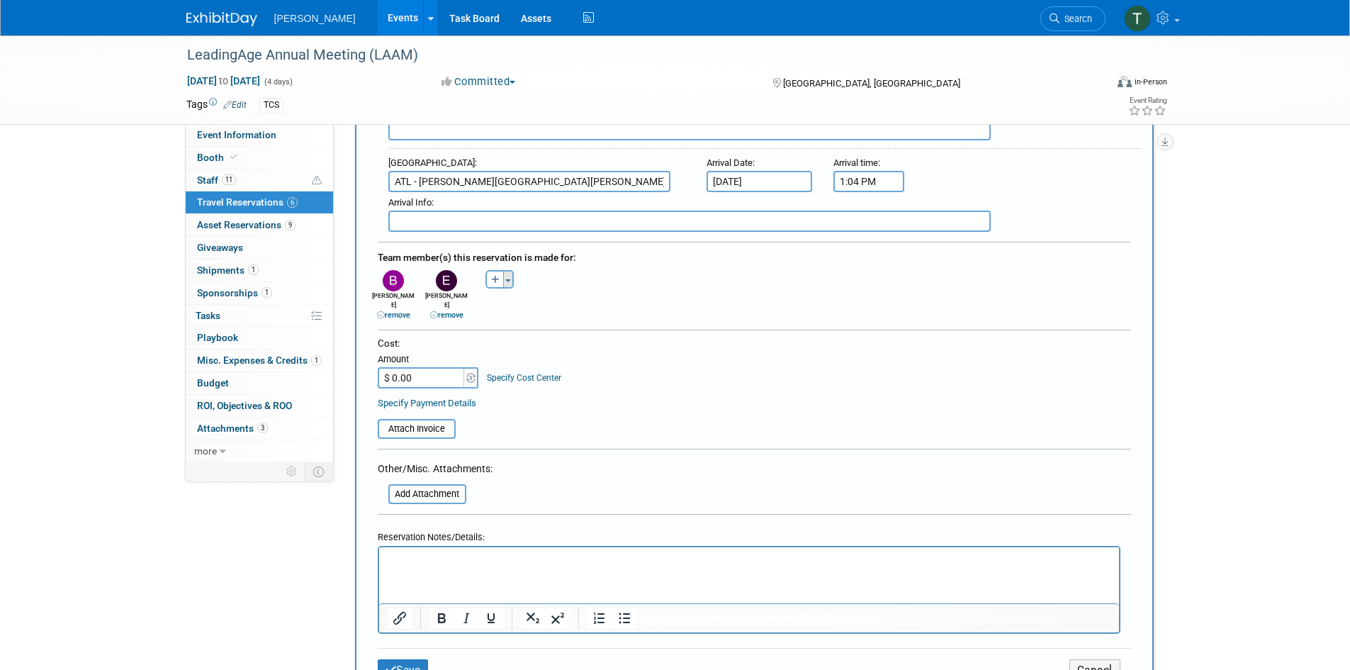
click at [510, 276] on button "Toggle Dropdown" at bounding box center [508, 279] width 11 height 18
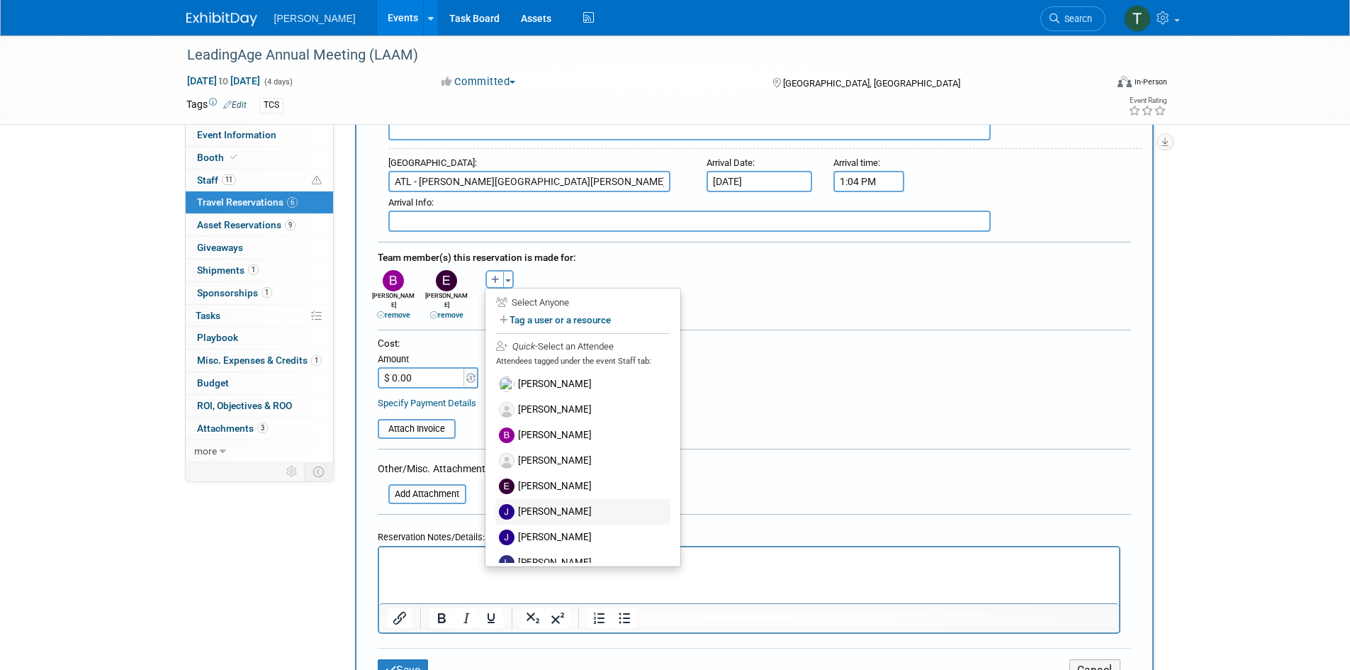
click at [569, 508] on label "[PERSON_NAME]" at bounding box center [582, 512] width 175 height 26
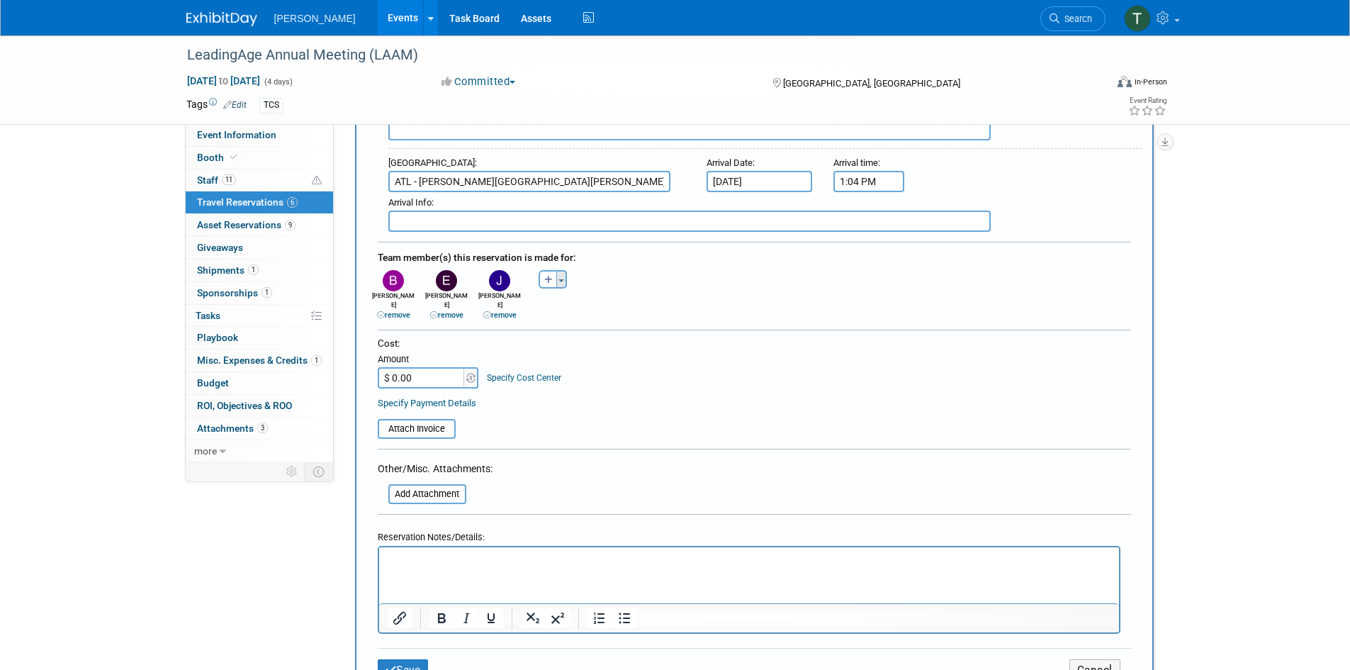
click at [564, 279] on span "button" at bounding box center [562, 280] width 6 height 3
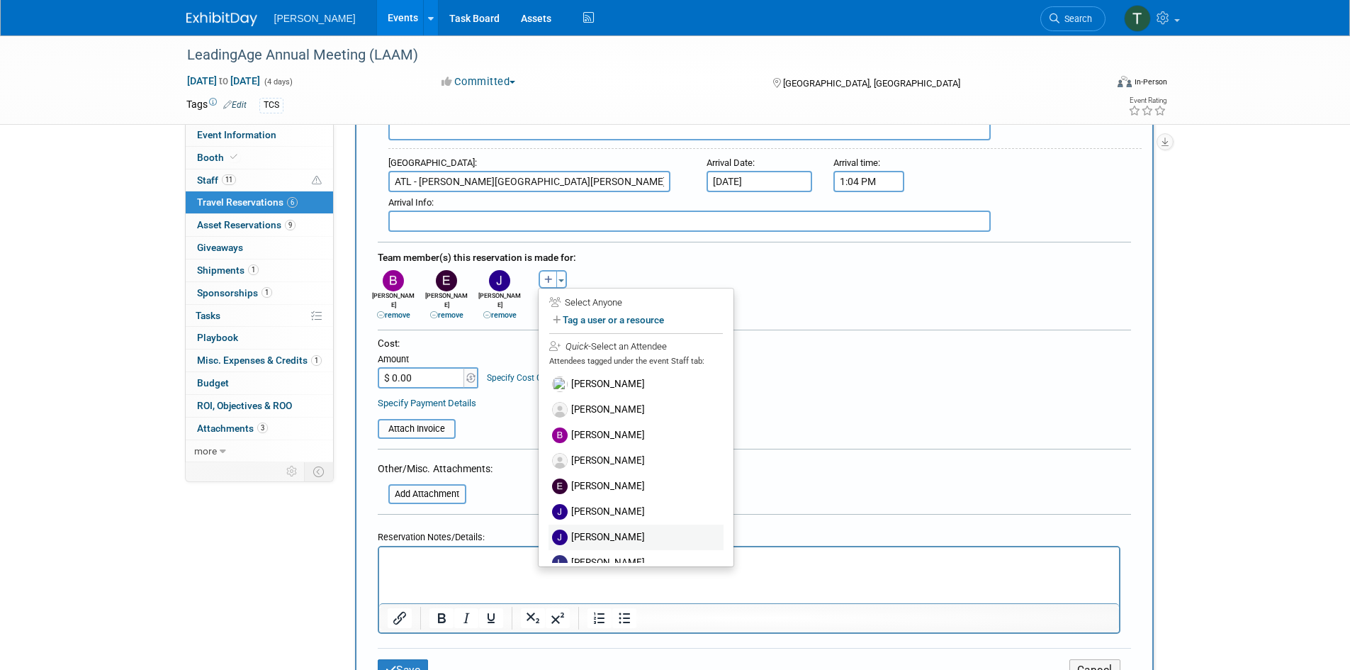
click at [585, 533] on label "[PERSON_NAME]" at bounding box center [636, 538] width 175 height 26
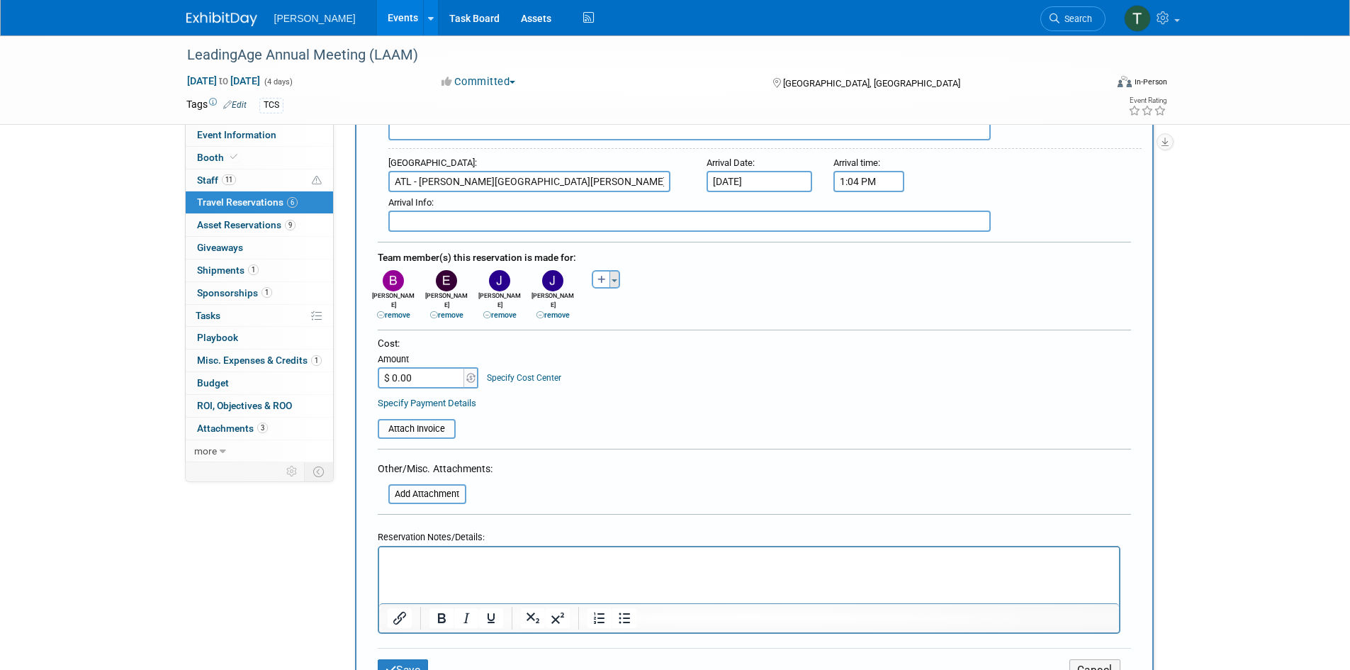
click at [613, 279] on span "button" at bounding box center [615, 280] width 6 height 3
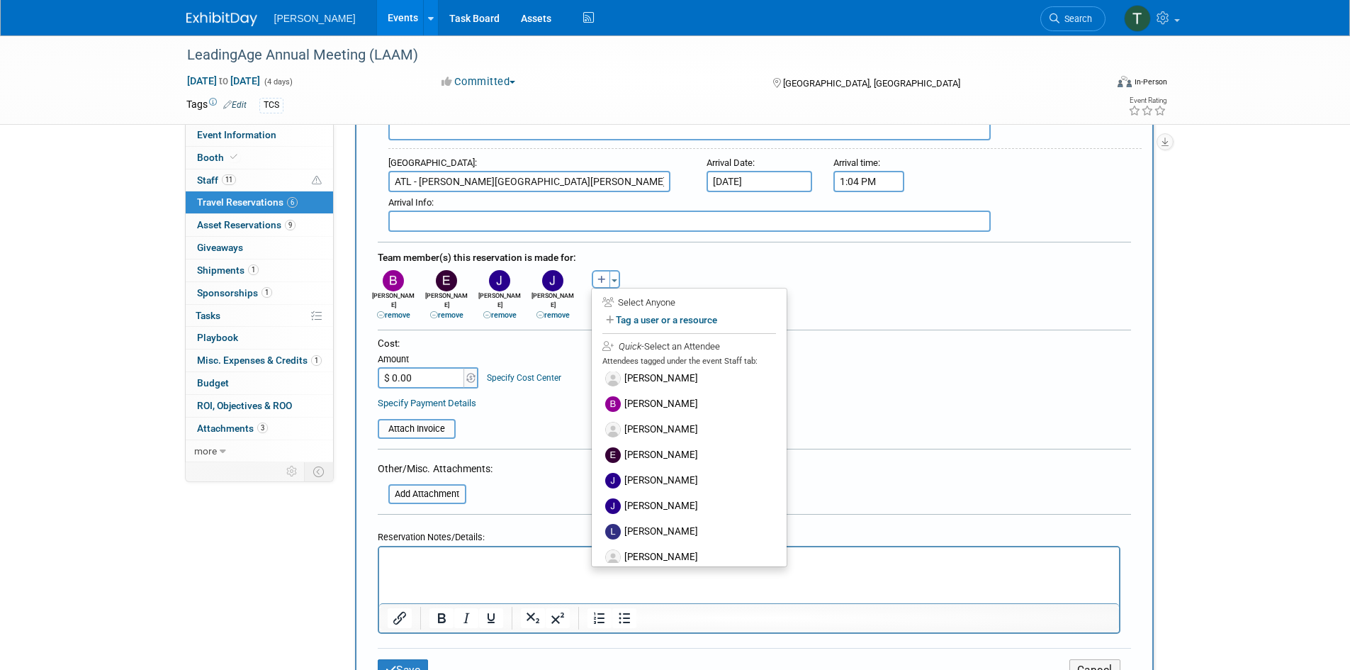
scroll to position [44, 0]
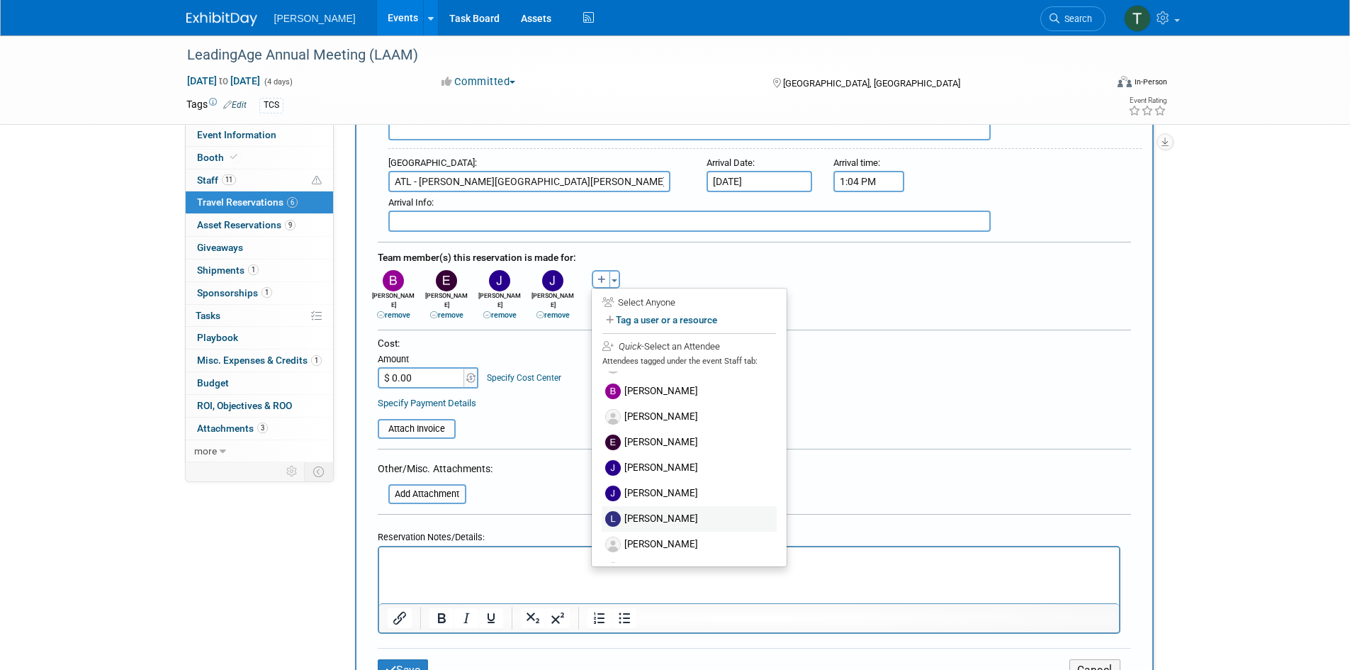
click at [685, 514] on label "[PERSON_NAME]" at bounding box center [689, 519] width 175 height 26
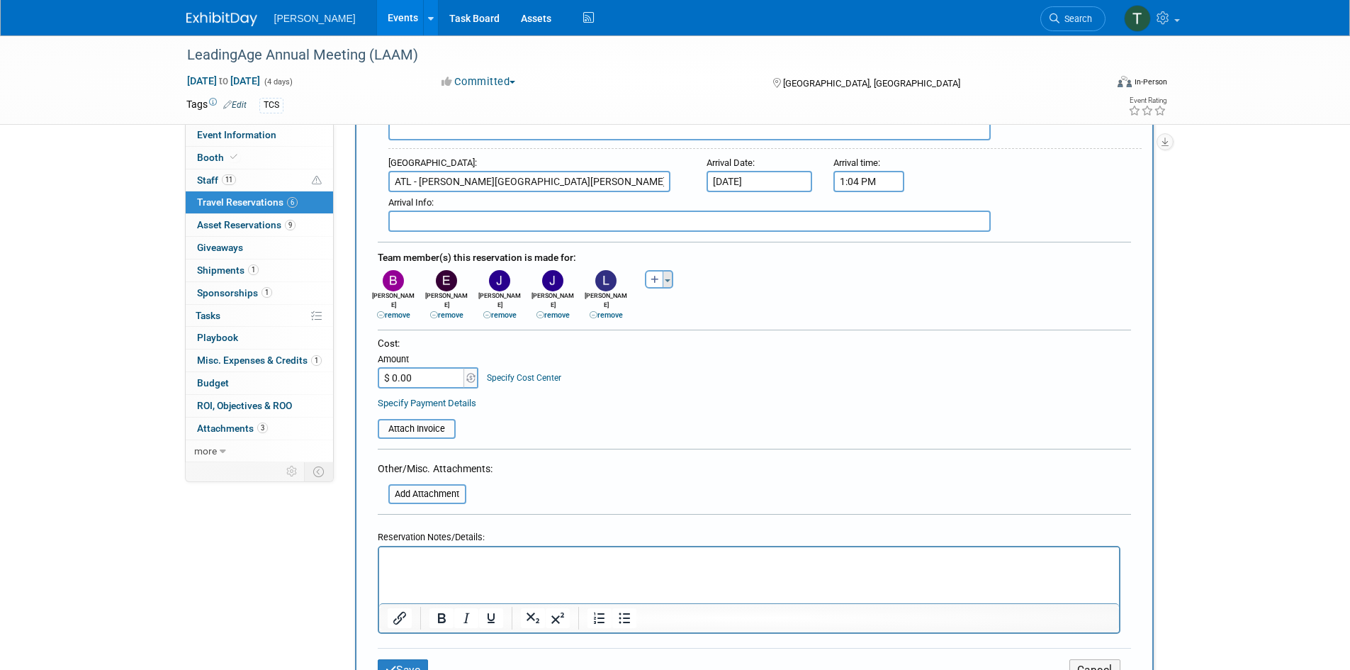
click at [669, 280] on span "button" at bounding box center [668, 280] width 6 height 3
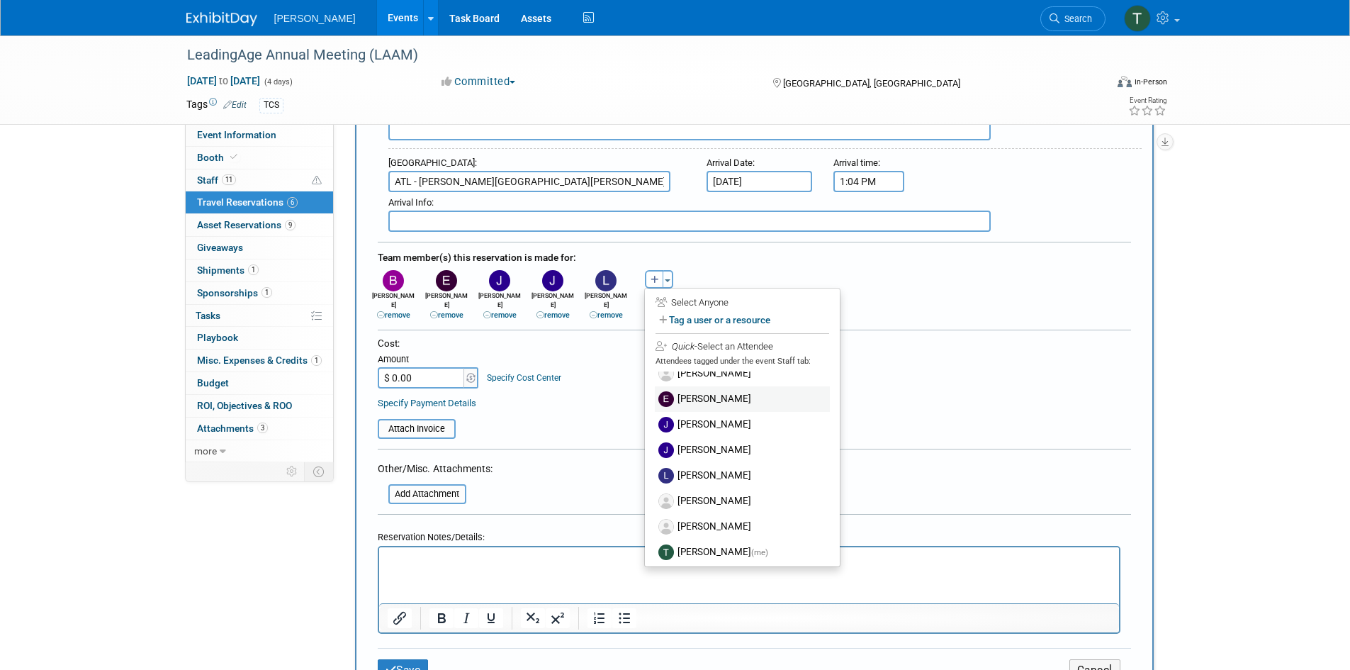
scroll to position [92, 0]
click at [722, 493] on label "[PERSON_NAME]" at bounding box center [742, 496] width 175 height 26
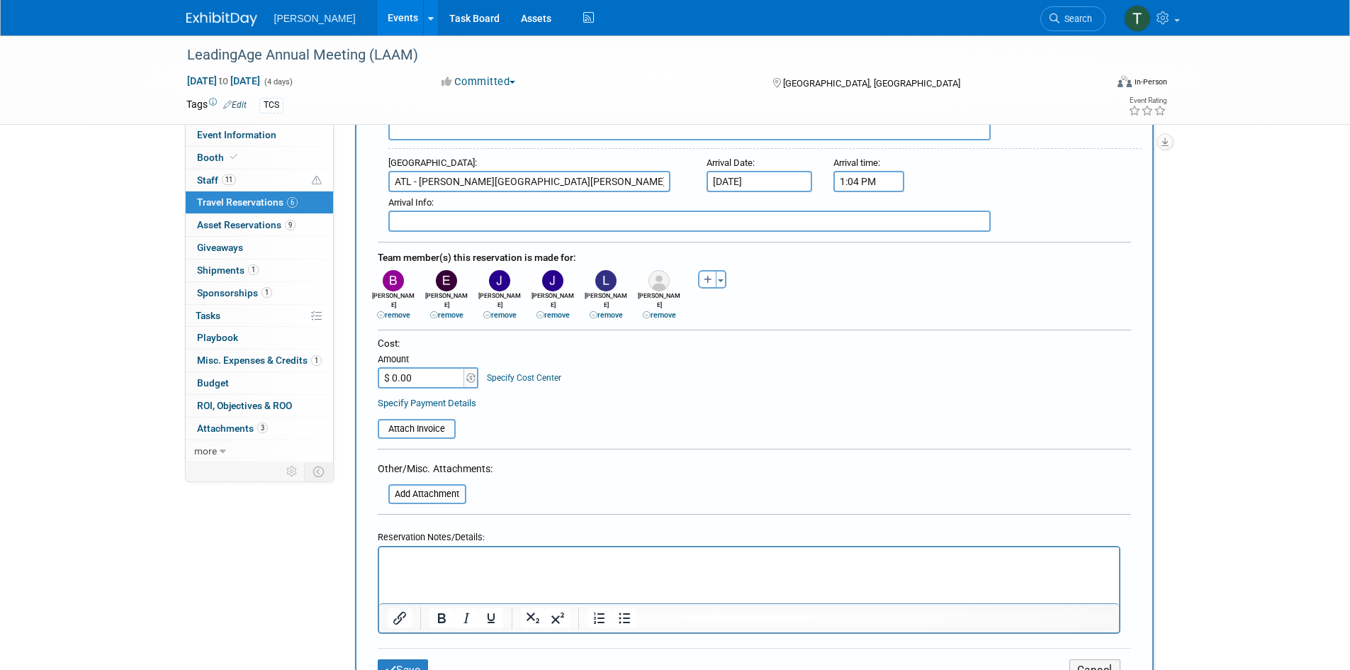
click at [421, 367] on input "$ 0.00" at bounding box center [422, 377] width 89 height 21
type input "$ 4,241.82"
click at [405, 422] on input "file" at bounding box center [370, 428] width 169 height 17
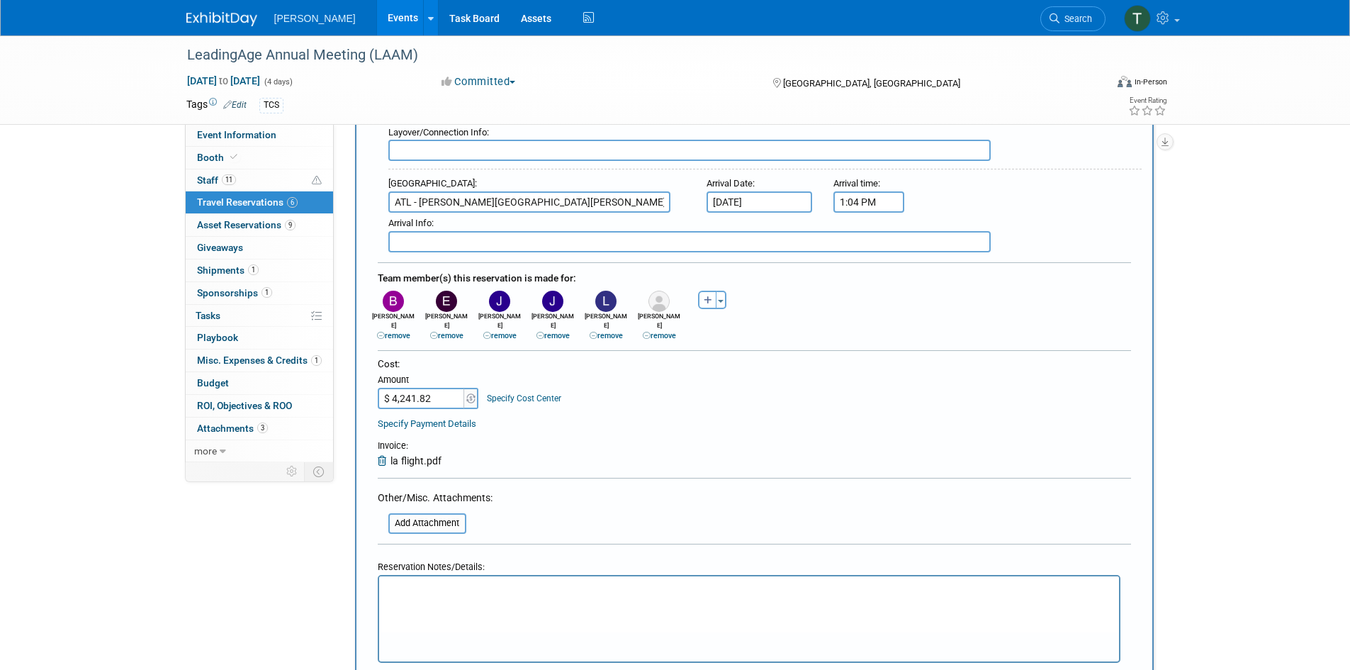
scroll to position [780, 0]
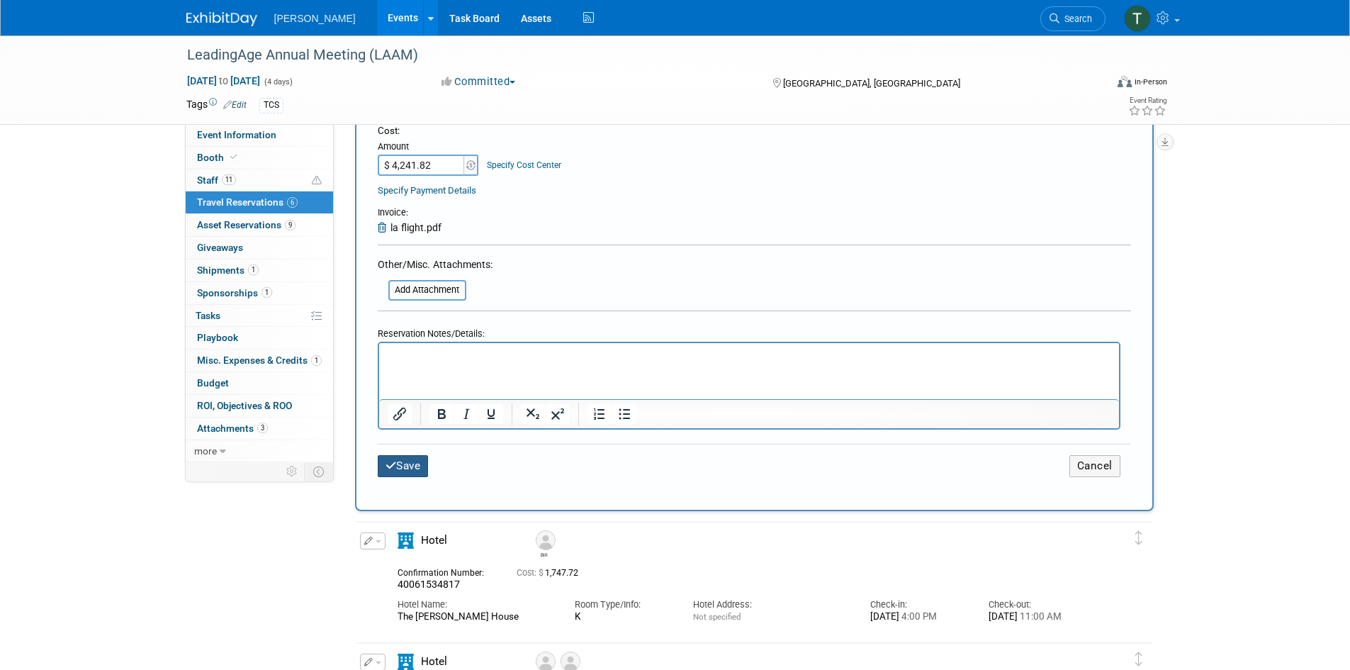
click at [391, 464] on button "Save" at bounding box center [403, 466] width 51 height 22
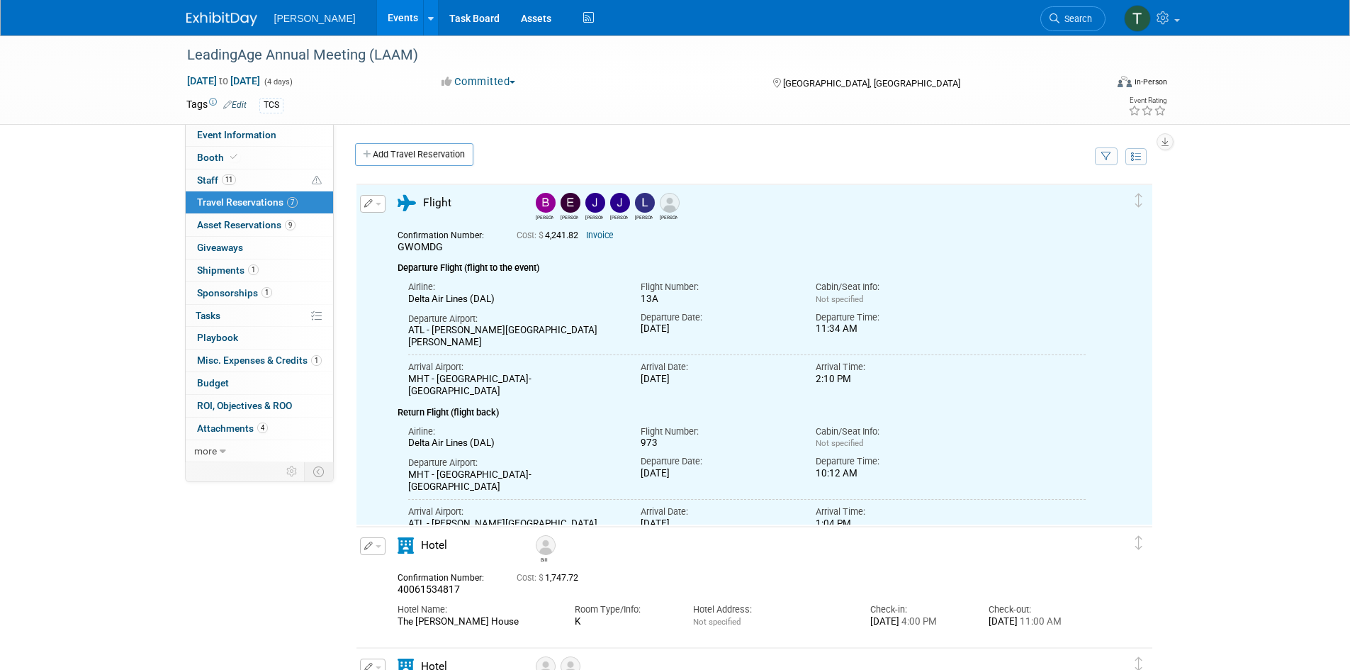
scroll to position [0, 0]
click at [405, 157] on link "Add Travel Reservation" at bounding box center [414, 154] width 118 height 23
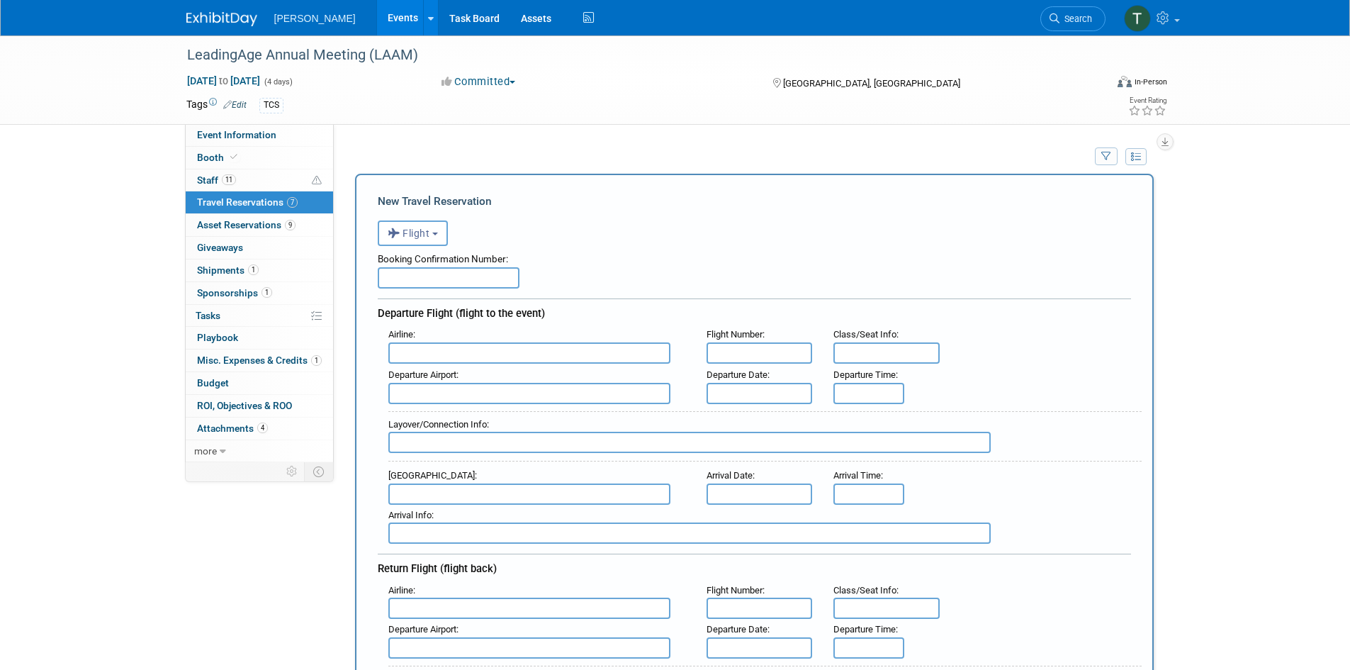
click at [417, 282] on input "text" at bounding box center [449, 277] width 142 height 21
